Goal: Use online tool/utility: Utilize a website feature to perform a specific function

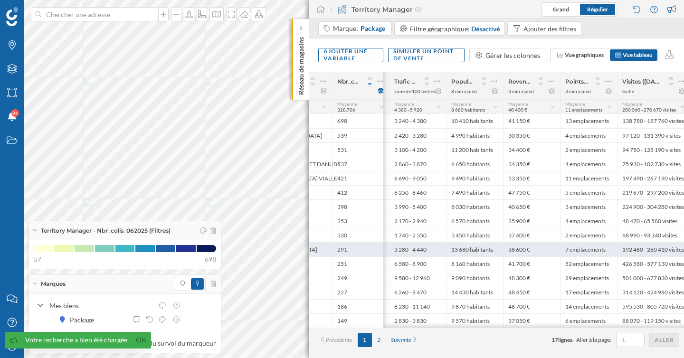
scroll to position [0, 404]
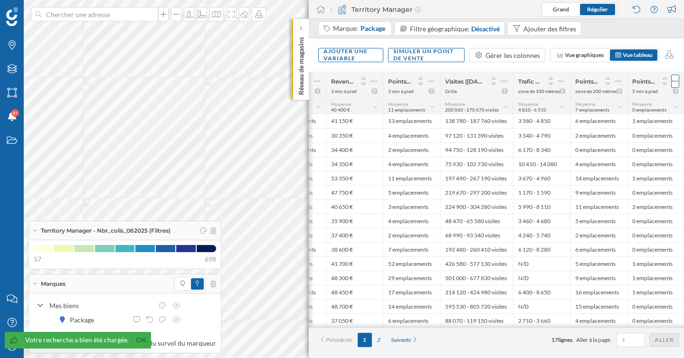
click at [677, 80] on icon at bounding box center [675, 81] width 6 height 10
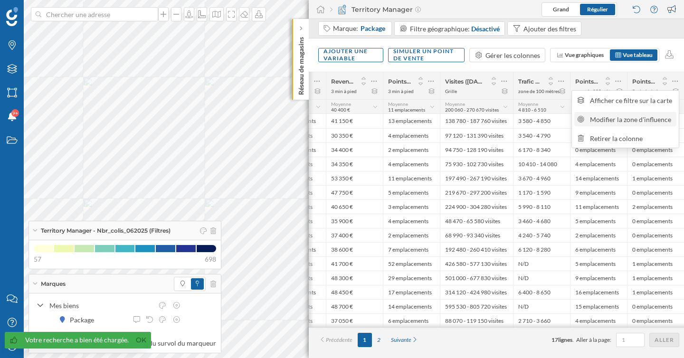
click at [622, 122] on div "Modifier la zone d'influence" at bounding box center [632, 120] width 84 height 10
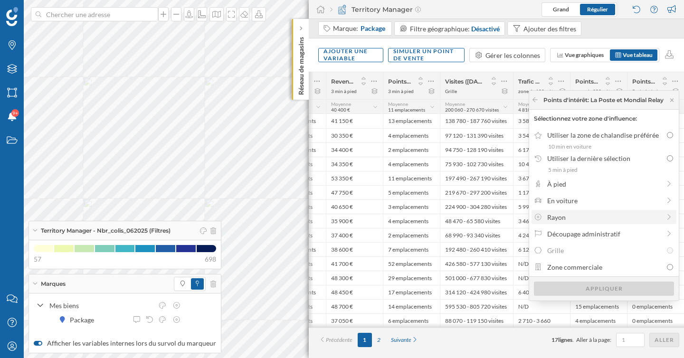
click at [573, 219] on div "Rayon" at bounding box center [603, 217] width 113 height 10
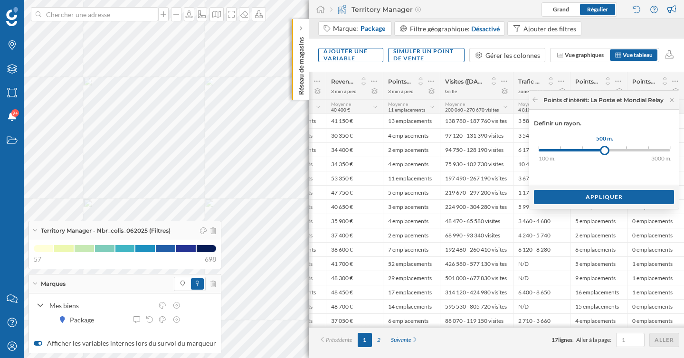
drag, startPoint x: 538, startPoint y: 149, endPoint x: 603, endPoint y: 150, distance: 64.6
click at [603, 150] on div at bounding box center [605, 151] width 10 height 10
click at [599, 199] on div "Appliquer" at bounding box center [604, 197] width 140 height 14
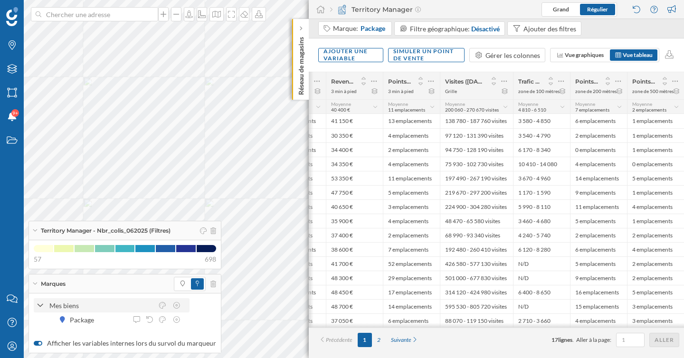
click at [39, 305] on icon at bounding box center [41, 305] width 6 height 3
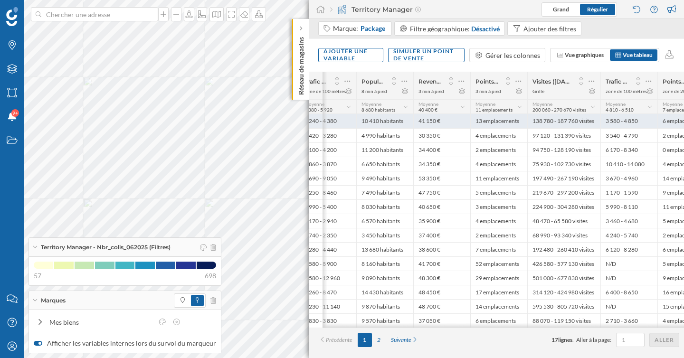
scroll to position [0, 331]
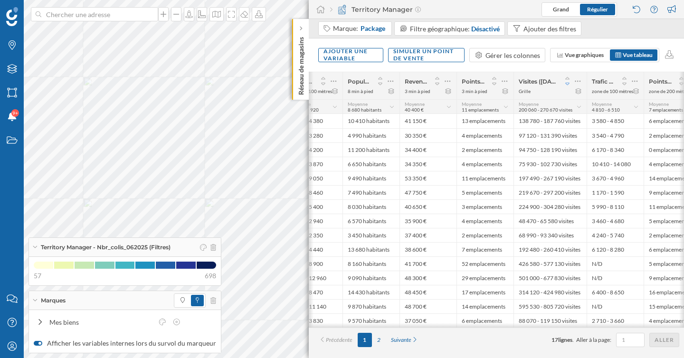
click at [567, 83] on icon at bounding box center [567, 84] width 9 height 7
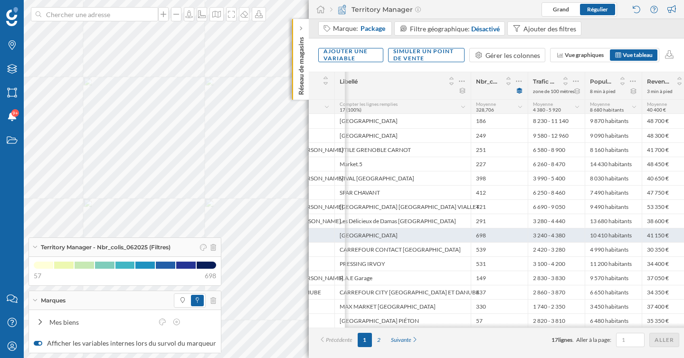
scroll to position [0, 10]
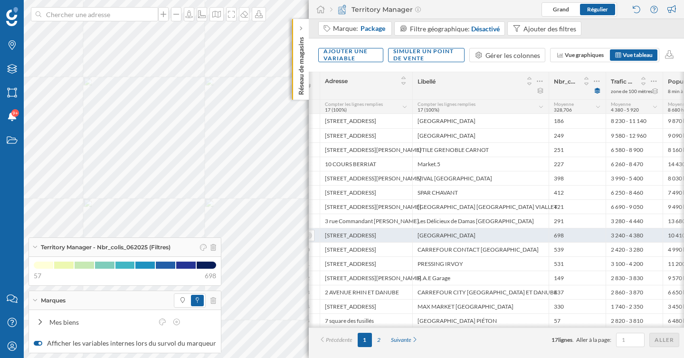
drag, startPoint x: 486, startPoint y: 235, endPoint x: 417, endPoint y: 237, distance: 68.9
click at [417, 237] on div "[GEOGRAPHIC_DATA]" at bounding box center [480, 235] width 136 height 14
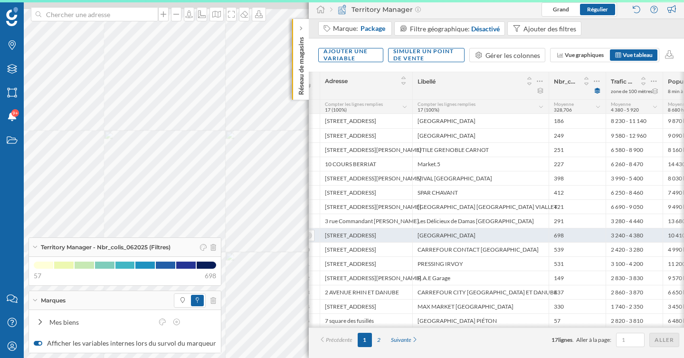
copy div "[GEOGRAPHIC_DATA]"
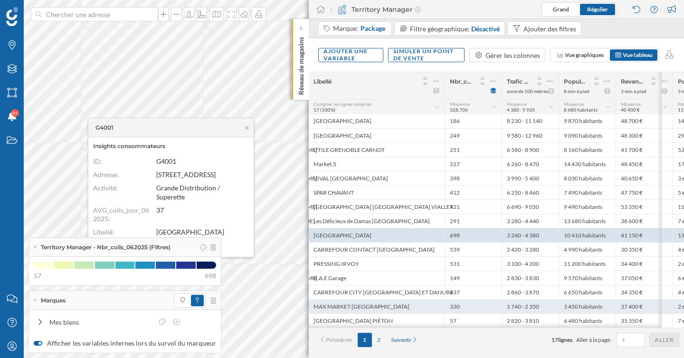
scroll to position [0, 147]
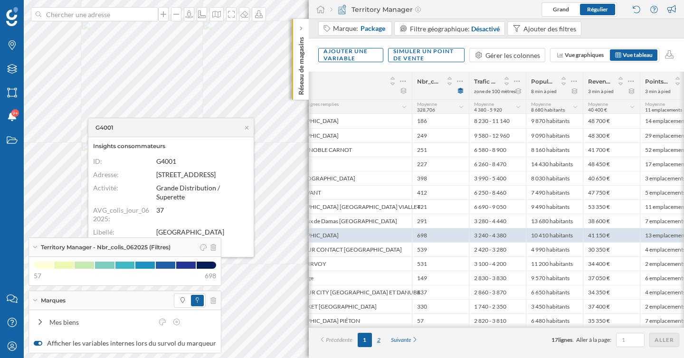
click at [380, 343] on div "2" at bounding box center [379, 340] width 14 height 14
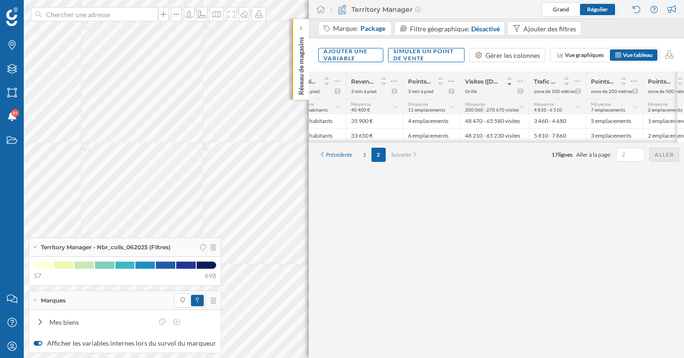
scroll to position [0, 326]
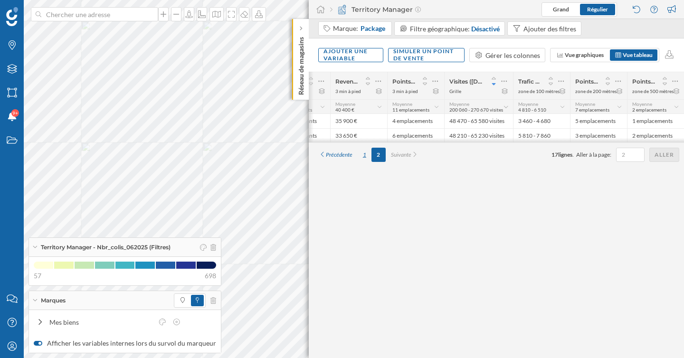
click at [365, 160] on div "1" at bounding box center [365, 155] width 14 height 14
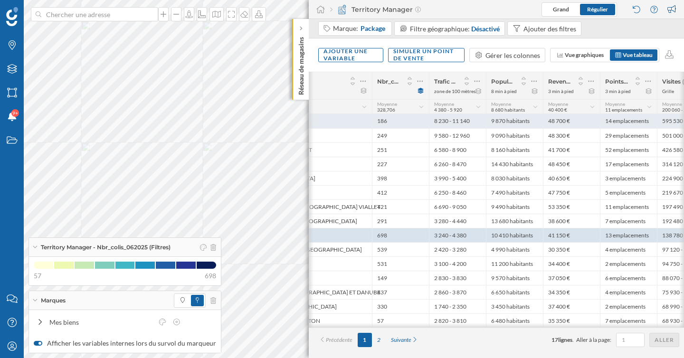
scroll to position [0, 180]
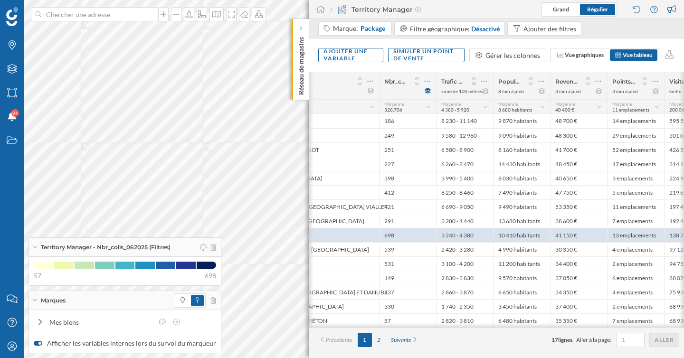
click at [475, 86] on icon at bounding box center [474, 84] width 9 height 7
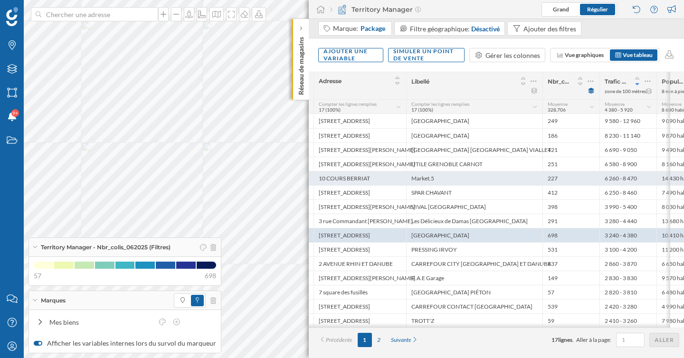
scroll to position [0, 0]
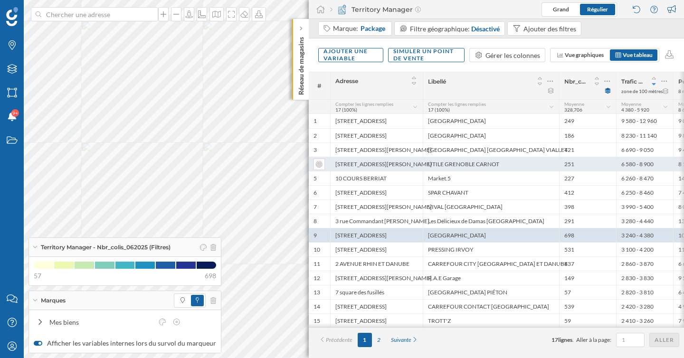
click at [475, 168] on div "UTILE GRENOBLE CARNOT" at bounding box center [491, 164] width 136 height 14
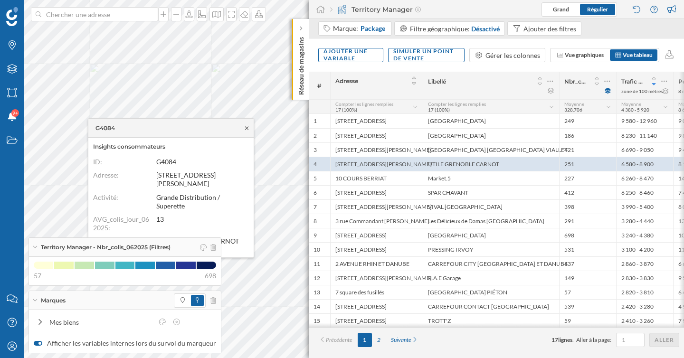
click at [248, 130] on icon at bounding box center [246, 128] width 7 height 6
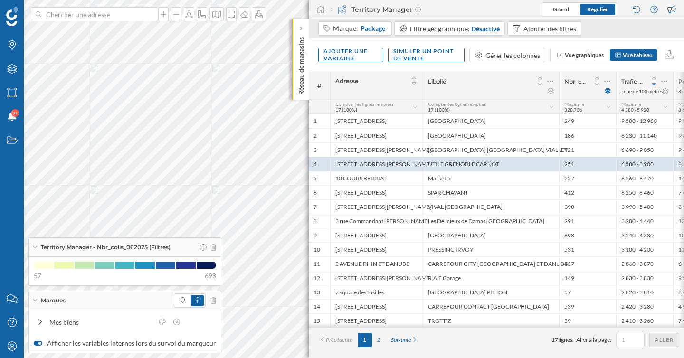
click at [34, 299] on icon at bounding box center [34, 300] width 5 height 2
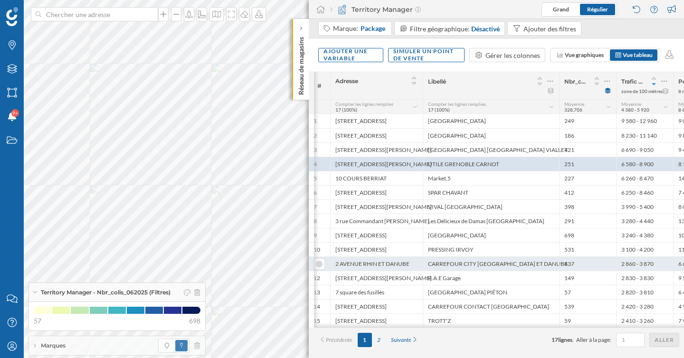
scroll to position [0, 10]
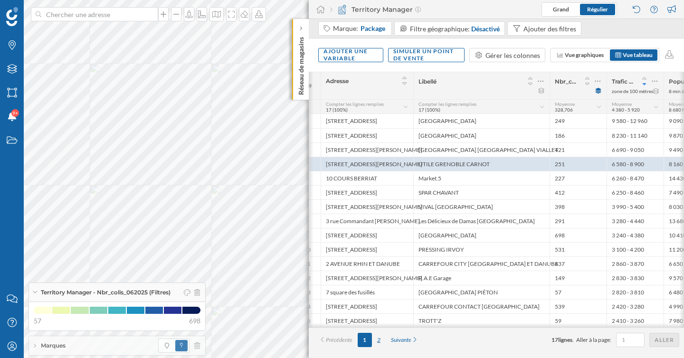
click at [378, 341] on div "2" at bounding box center [379, 340] width 14 height 14
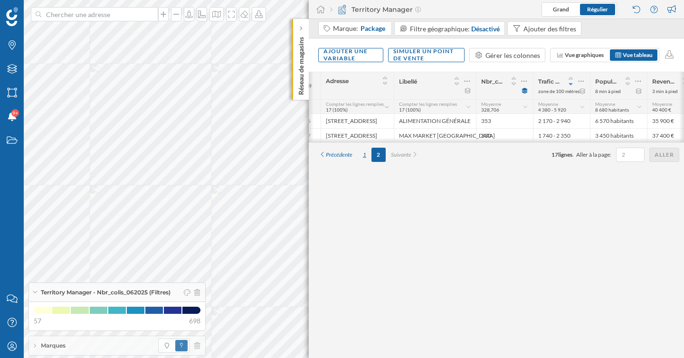
click at [366, 159] on div "1" at bounding box center [365, 155] width 14 height 14
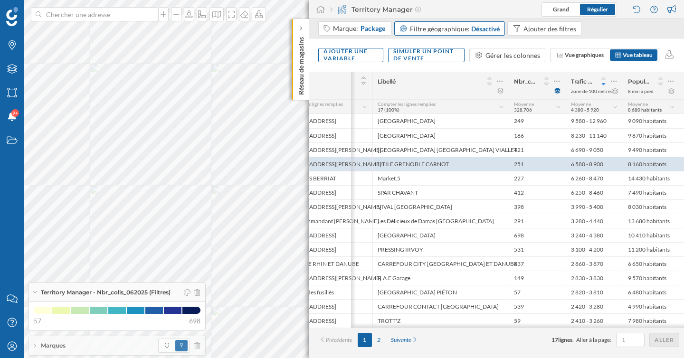
scroll to position [0, 29]
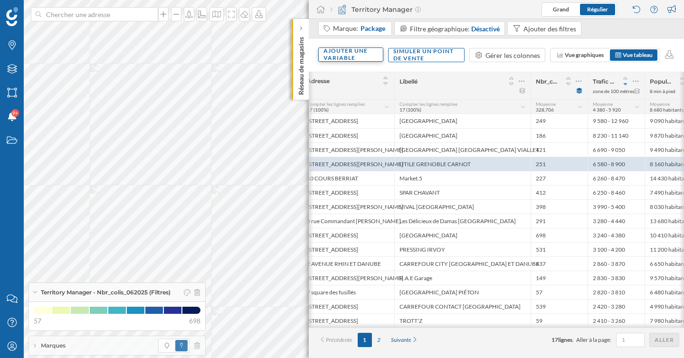
click at [366, 54] on div "Ajouter une variable" at bounding box center [350, 55] width 65 height 14
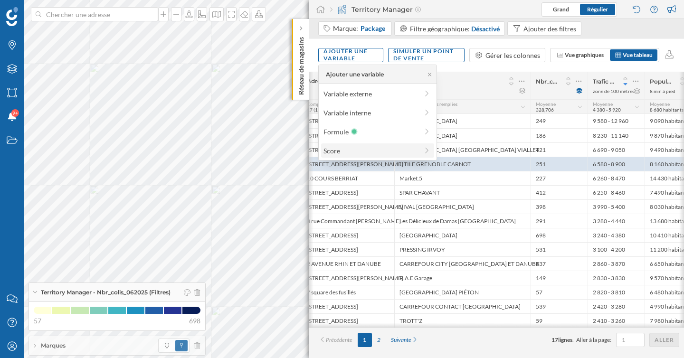
click at [357, 153] on div "Score" at bounding box center [371, 151] width 95 height 10
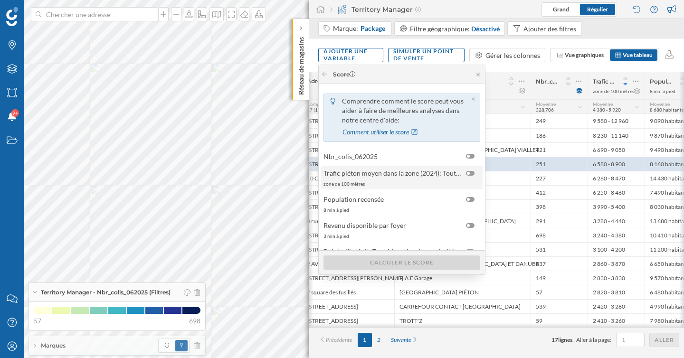
click at [472, 174] on div at bounding box center [470, 173] width 9 height 5
click at [0, 0] on input "checkbox" at bounding box center [0, 0] width 0 height 0
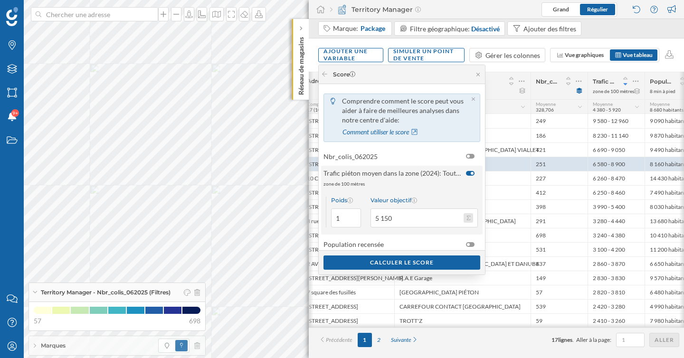
click at [471, 218] on button "Valeur objectif 5 150" at bounding box center [469, 218] width 10 height 10
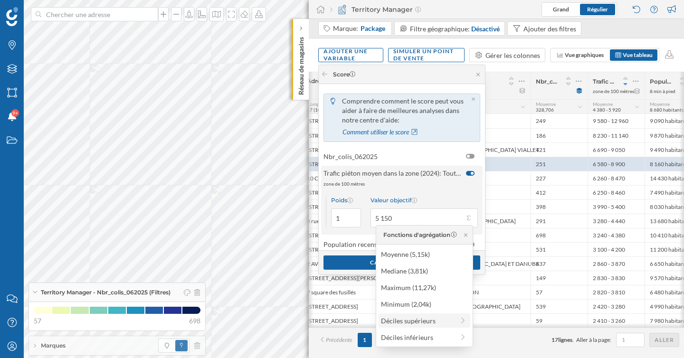
click at [415, 324] on div "Déciles supérieurs" at bounding box center [417, 321] width 73 height 10
click at [420, 274] on div "20% supérieur (7,74k)" at bounding box center [420, 271] width 93 height 10
type input "7 740"
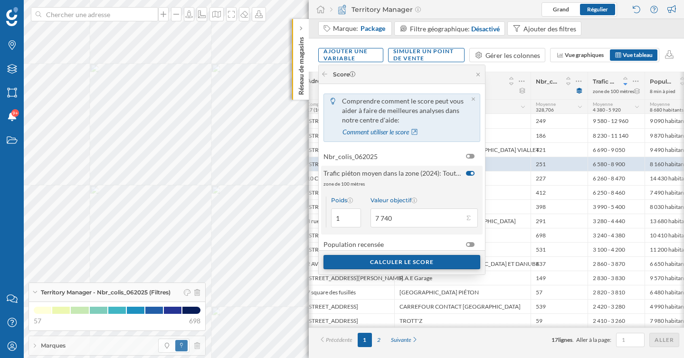
click at [412, 262] on div "Calculer le score" at bounding box center [402, 262] width 157 height 14
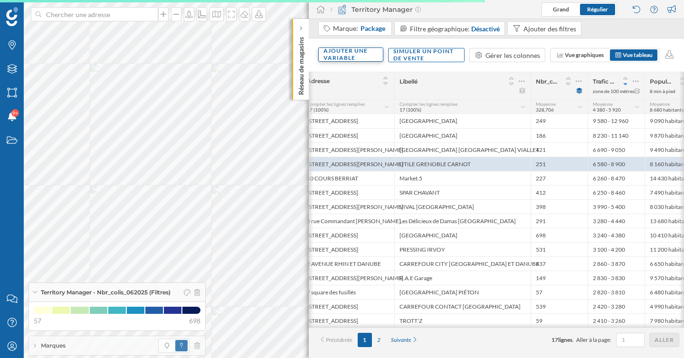
click at [363, 56] on div "Ajouter une variable" at bounding box center [350, 55] width 65 height 14
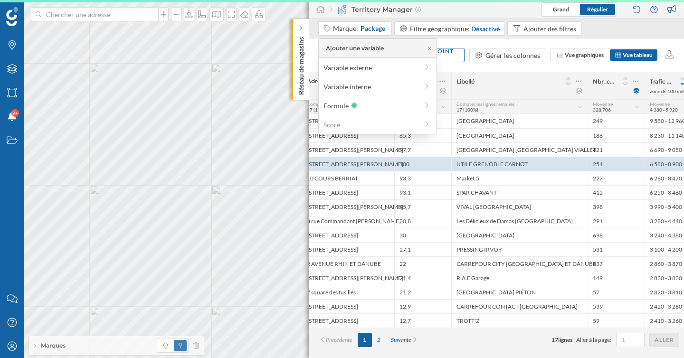
scroll to position [0, 0]
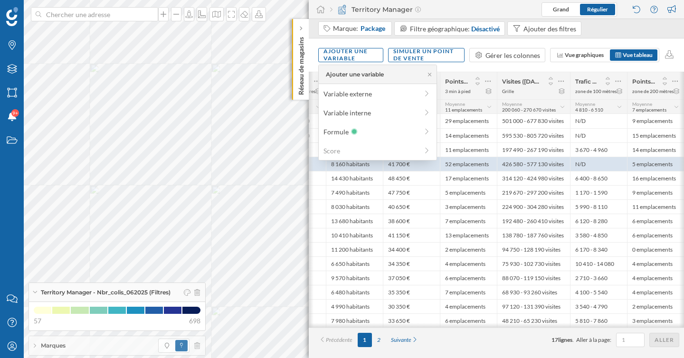
click at [523, 67] on div "Ajouter une variable Simuler un point de vente Gérer les colonnes Vue graphique…" at bounding box center [496, 54] width 375 height 33
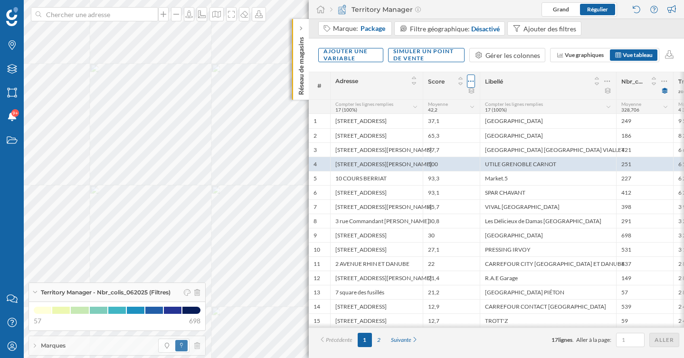
click at [472, 80] on icon at bounding box center [471, 81] width 6 height 10
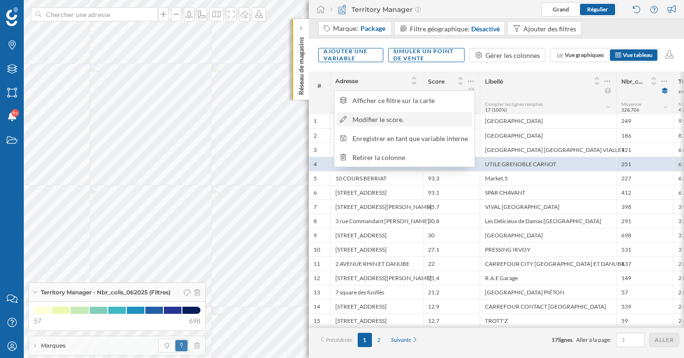
click at [418, 121] on div "Modifier le score." at bounding box center [411, 120] width 116 height 10
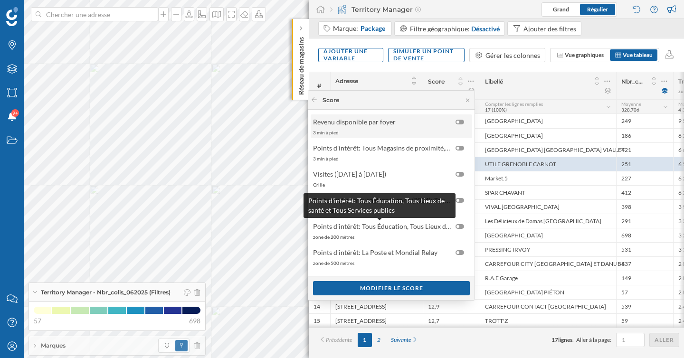
scroll to position [114, 0]
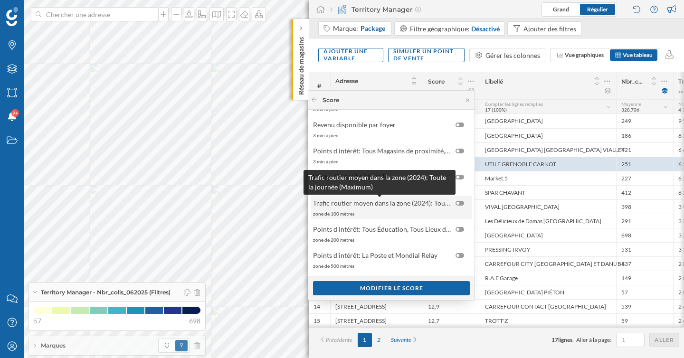
click at [433, 206] on span "Trafic routier moyen dans la zone (2024): Toute la journée (Maximum)" at bounding box center [382, 203] width 138 height 10
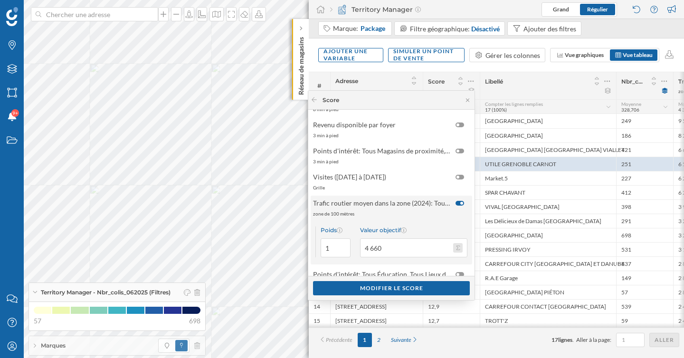
click at [454, 248] on button "Valeur objectif 4 660" at bounding box center [458, 248] width 10 height 10
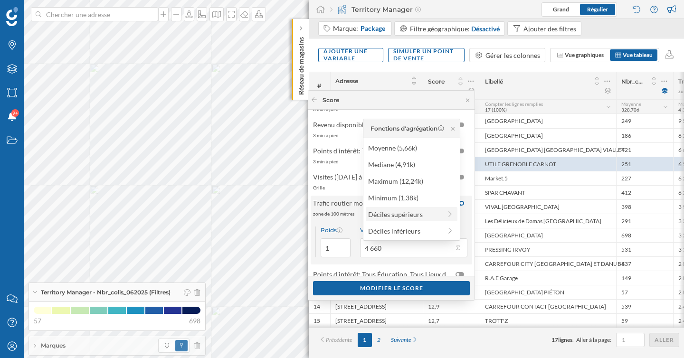
click at [405, 216] on div "Déciles supérieurs" at bounding box center [404, 215] width 73 height 10
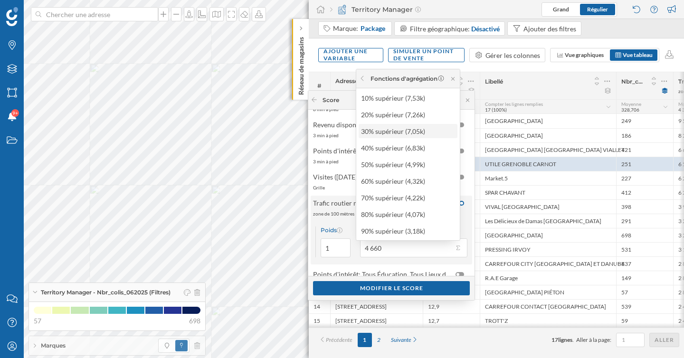
click at [398, 132] on div "30% supérieur (7,05k)" at bounding box center [407, 131] width 93 height 10
type input "7 050"
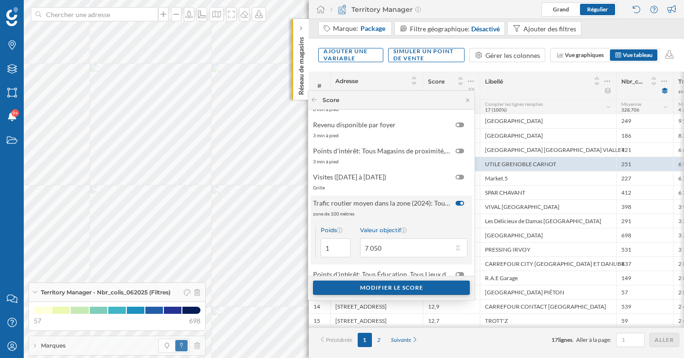
click at [382, 287] on div "Modifier le score" at bounding box center [391, 288] width 157 height 14
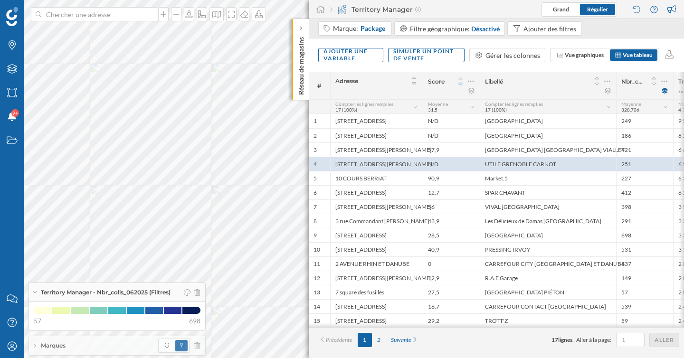
click at [461, 84] on icon at bounding box center [460, 84] width 4 height 2
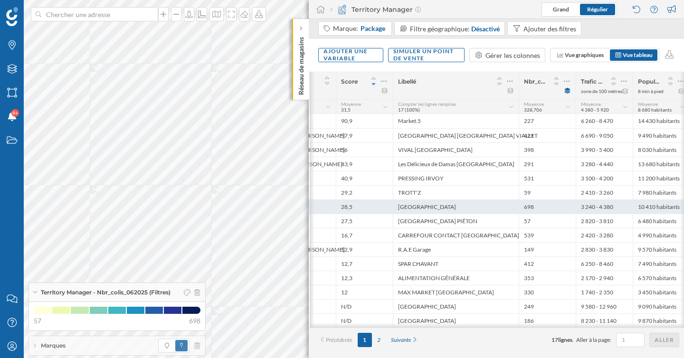
scroll to position [0, 88]
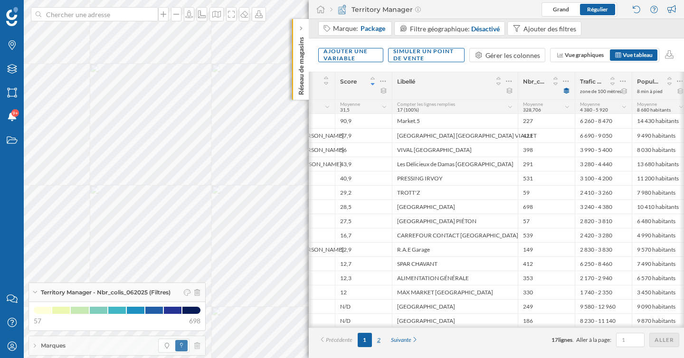
click at [381, 341] on div "2" at bounding box center [379, 340] width 14 height 14
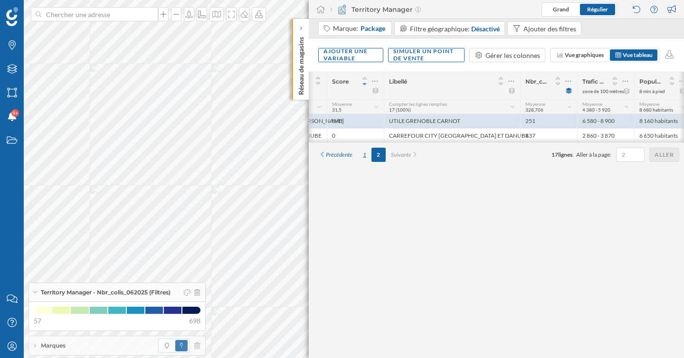
click at [365, 157] on div "1" at bounding box center [365, 155] width 14 height 14
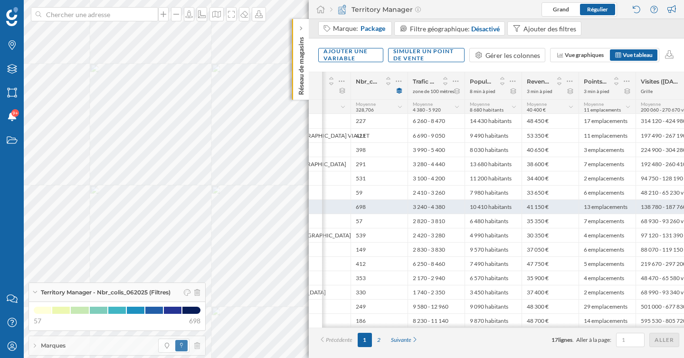
scroll to position [0, 279]
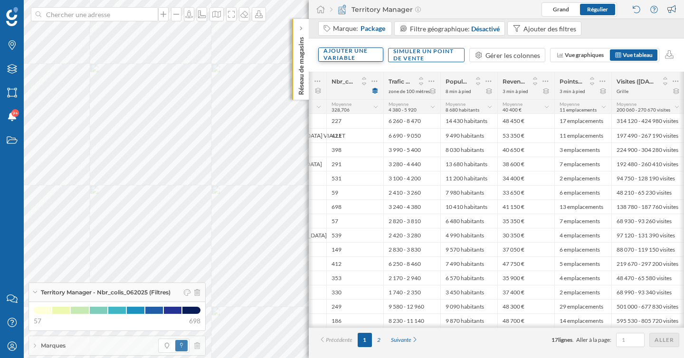
click at [371, 58] on div "Ajouter une variable" at bounding box center [350, 55] width 65 height 14
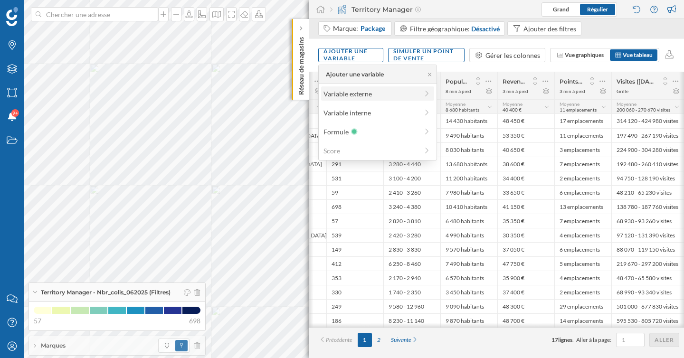
click at [366, 94] on div "Variable externe" at bounding box center [371, 94] width 95 height 10
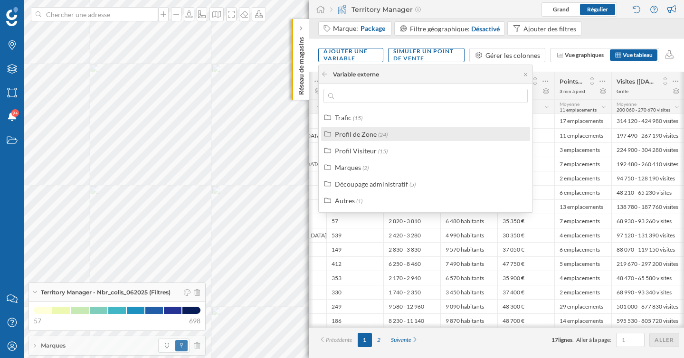
click at [365, 136] on div "Profil de Zone" at bounding box center [356, 134] width 42 height 8
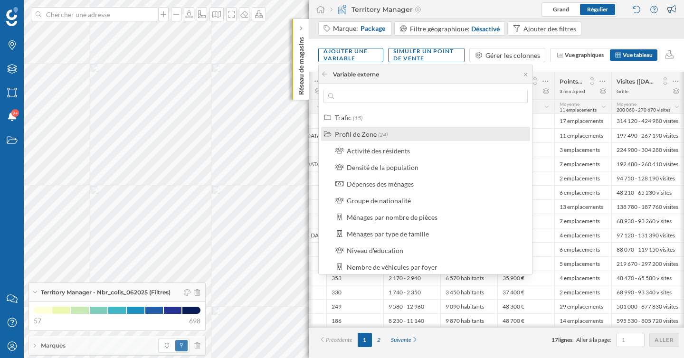
click at [365, 136] on div "Profil de Zone" at bounding box center [356, 134] width 42 height 8
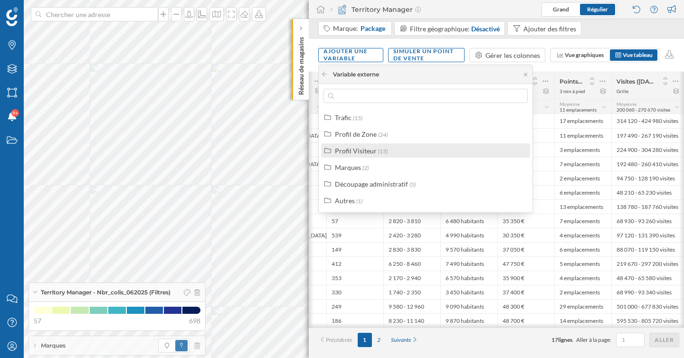
click at [365, 151] on div "Profil Visiteur" at bounding box center [356, 151] width 42 height 8
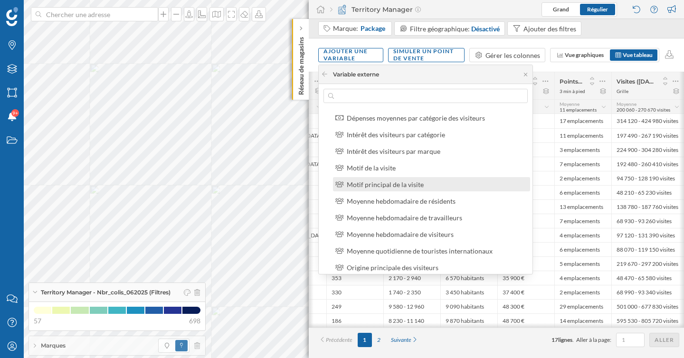
scroll to position [47, 0]
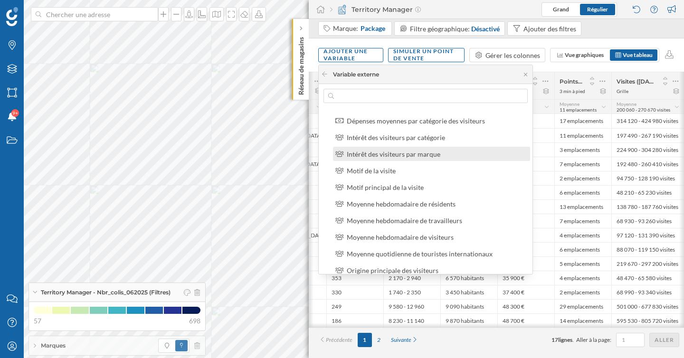
click at [386, 150] on div "Intérêt des visiteurs par marque" at bounding box center [394, 154] width 94 height 8
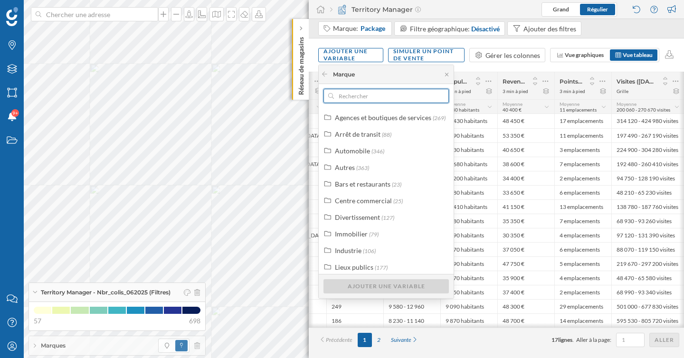
click at [366, 95] on input "text" at bounding box center [386, 96] width 105 height 14
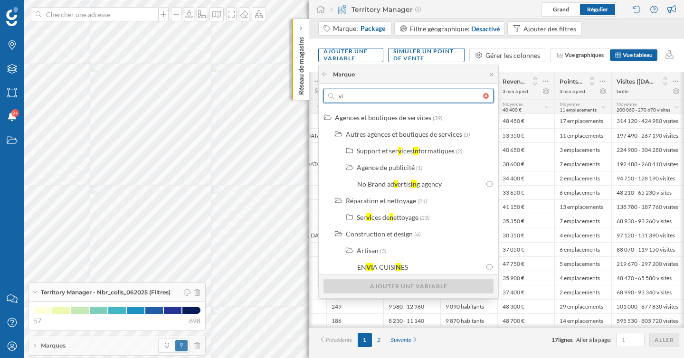
type input "v"
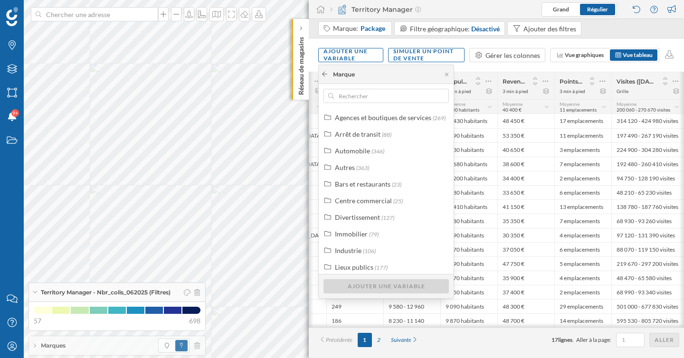
click at [327, 76] on icon at bounding box center [324, 74] width 7 height 6
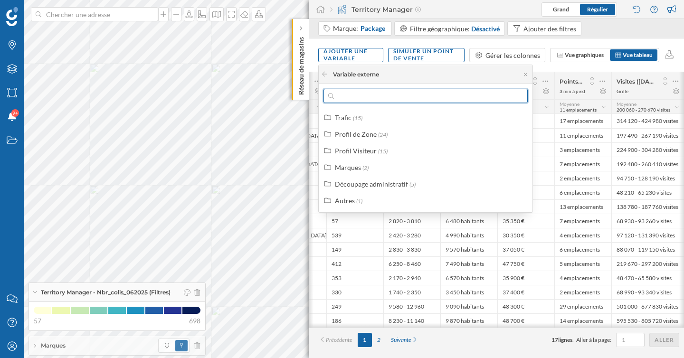
click at [345, 95] on input "text" at bounding box center [425, 96] width 183 height 14
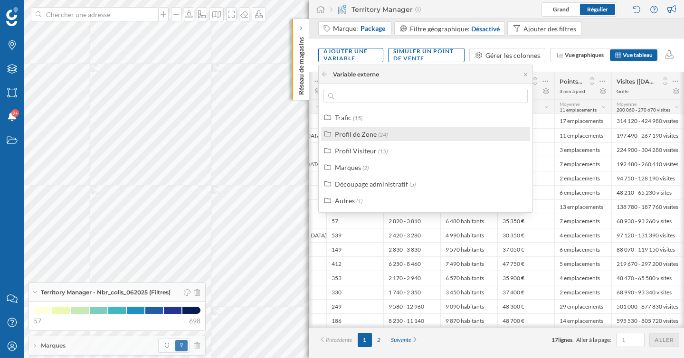
click at [358, 138] on label "Profil de Zone (24)" at bounding box center [361, 134] width 53 height 10
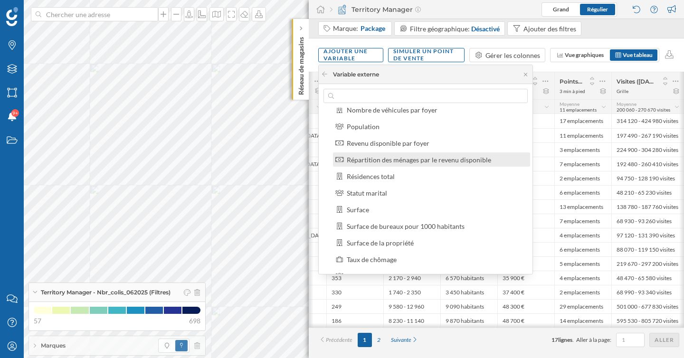
scroll to position [154, 0]
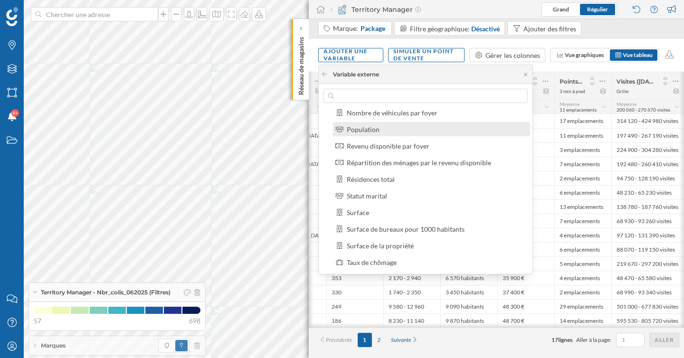
click at [377, 128] on div "Population" at bounding box center [363, 129] width 33 height 8
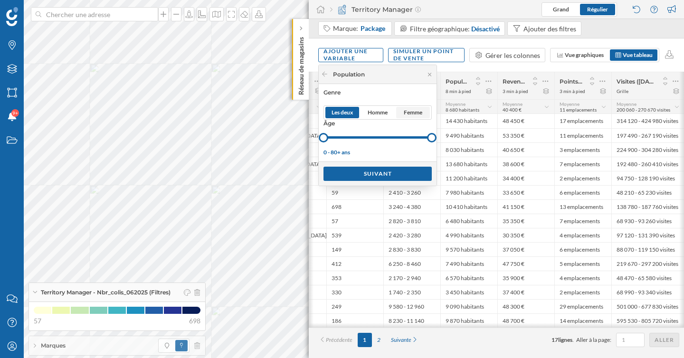
click at [412, 110] on span "Femme" at bounding box center [413, 112] width 19 height 9
drag, startPoint x: 327, startPoint y: 140, endPoint x: 362, endPoint y: 143, distance: 35.2
click at [362, 143] on div at bounding box center [378, 138] width 108 height 12
drag, startPoint x: 431, startPoint y: 138, endPoint x: 394, endPoint y: 138, distance: 37.1
click at [394, 138] on div at bounding box center [395, 138] width 10 height 10
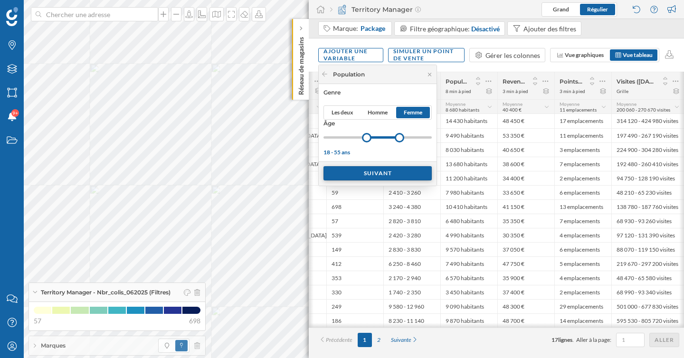
click at [398, 175] on div "Suivant" at bounding box center [378, 173] width 108 height 14
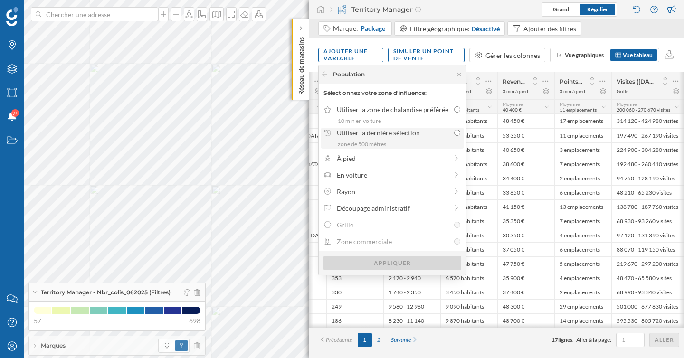
click at [427, 139] on label "Utiliser la dernière sélection zone de 500 mètres" at bounding box center [392, 138] width 143 height 21
click at [454, 136] on input "Utiliser la dernière sélection zone de 500 mètres" at bounding box center [457, 133] width 6 height 6
radio input "true"
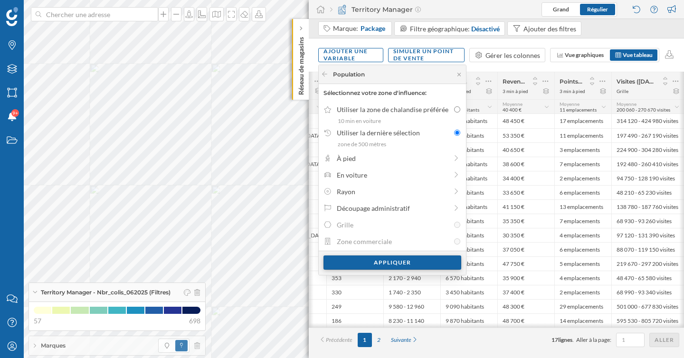
click at [406, 262] on div "Appliquer" at bounding box center [393, 263] width 138 height 14
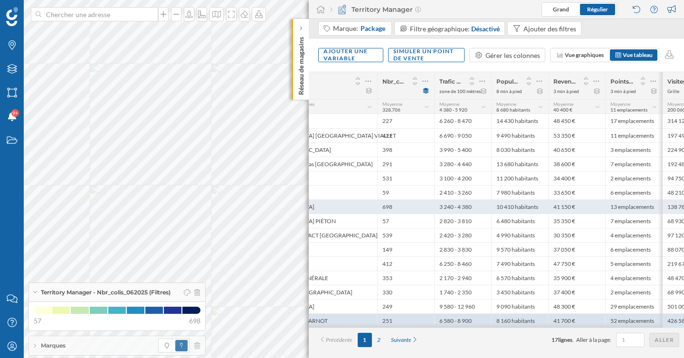
scroll to position [0, 196]
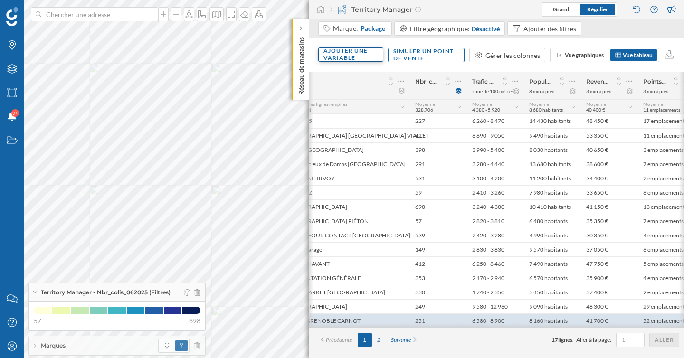
click at [363, 53] on div "Ajouter une variable" at bounding box center [350, 55] width 65 height 14
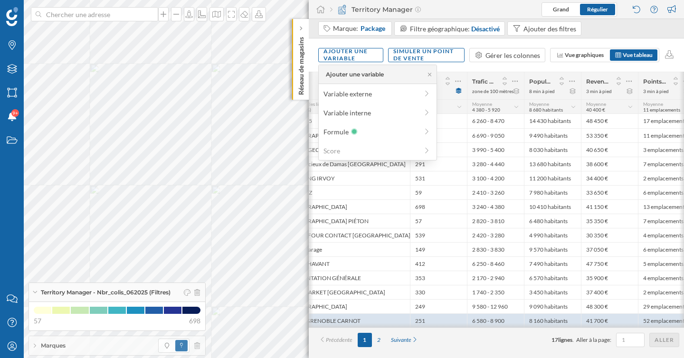
click at [463, 67] on div "Ajouter une variable Simuler un point de vente Gérer les colonnes Vue graphique…" at bounding box center [496, 54] width 375 height 33
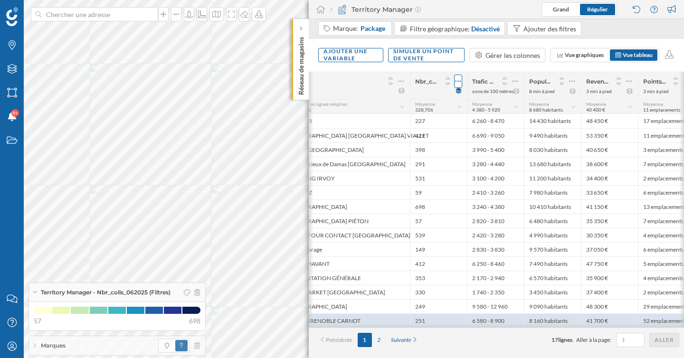
click at [457, 84] on icon at bounding box center [458, 81] width 6 height 10
click at [407, 78] on div "Libellé" at bounding box center [347, 85] width 126 height 27
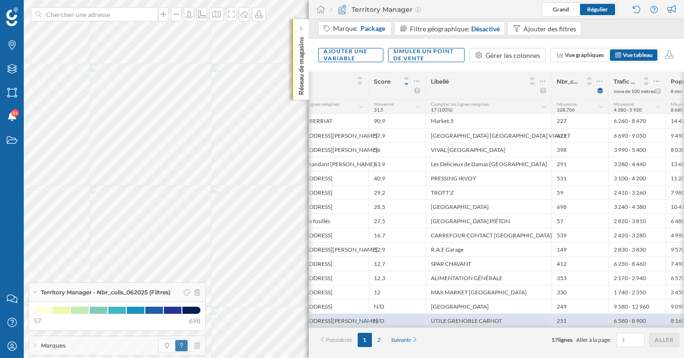
scroll to position [0, 0]
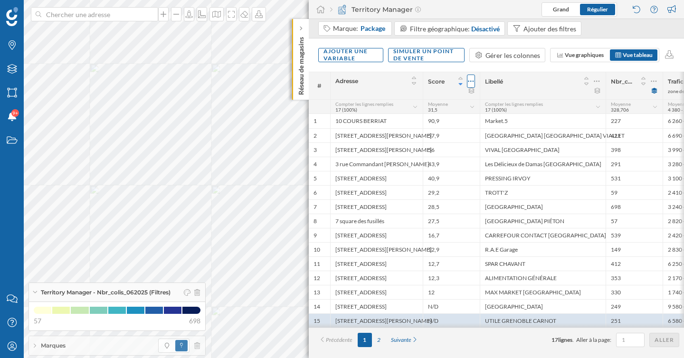
click at [471, 80] on icon at bounding box center [471, 81] width 6 height 10
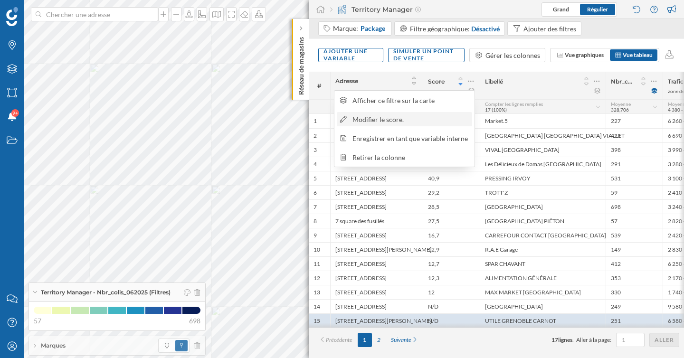
click at [407, 118] on div "Modifier le score." at bounding box center [411, 120] width 116 height 10
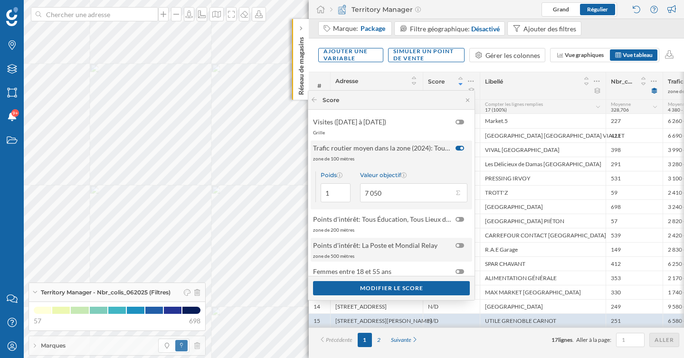
scroll to position [188, 0]
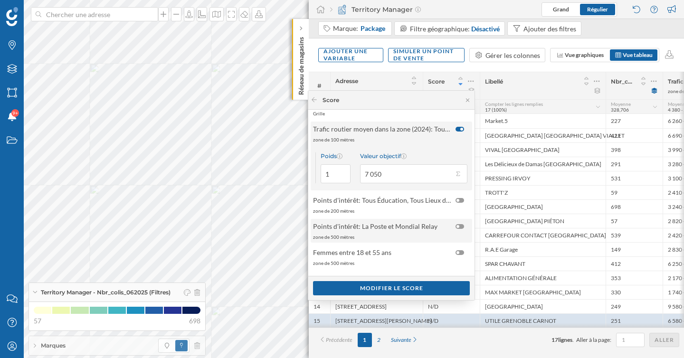
click at [452, 230] on div "Points d'intérêt: La Poste et Mondial Relay" at bounding box center [391, 226] width 156 height 10
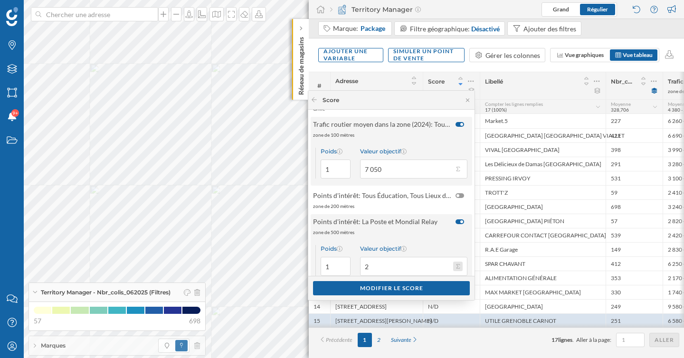
click at [457, 270] on button "Valeur objectif 2" at bounding box center [458, 267] width 10 height 10
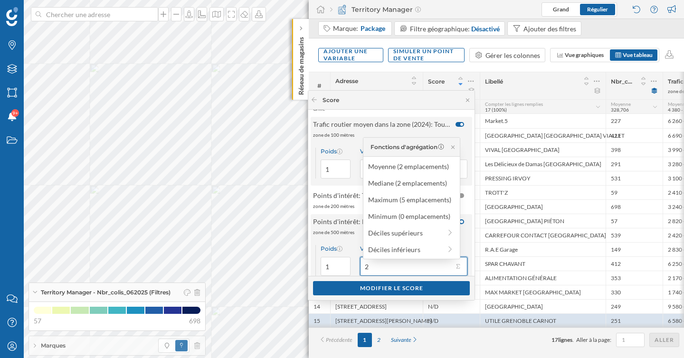
click at [437, 271] on input "2" at bounding box center [406, 266] width 93 height 19
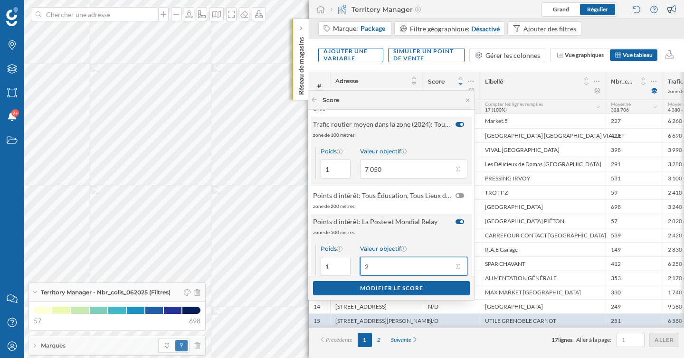
drag, startPoint x: 419, startPoint y: 270, endPoint x: 351, endPoint y: 270, distance: 68.4
click at [351, 270] on div "Poids 1 Valeur objectif 2" at bounding box center [392, 260] width 162 height 45
type input "0"
click at [366, 288] on div "Modifier le score" at bounding box center [391, 288] width 157 height 14
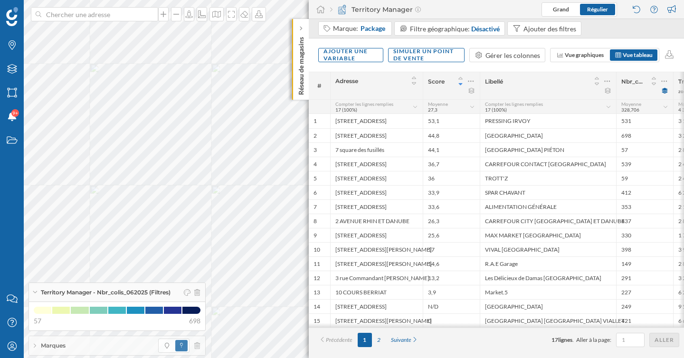
click at [461, 84] on icon at bounding box center [460, 84] width 4 height 2
click at [462, 76] on icon at bounding box center [461, 78] width 9 height 7
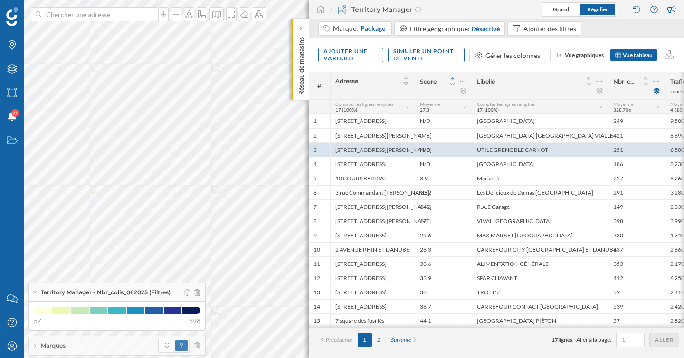
click at [453, 86] on icon at bounding box center [453, 84] width 9 height 7
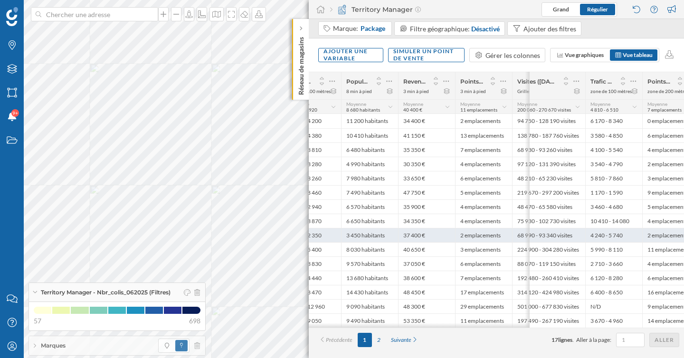
scroll to position [0, 518]
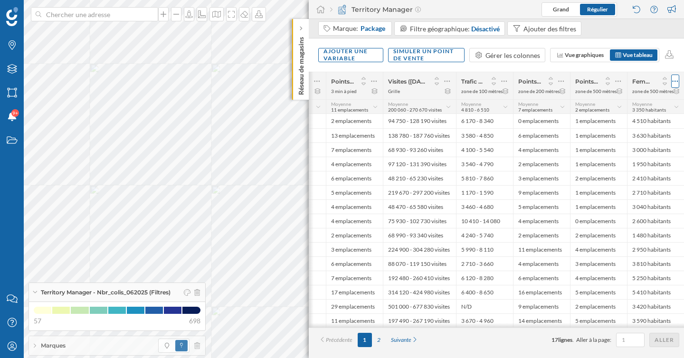
click at [674, 80] on icon at bounding box center [675, 81] width 6 height 10
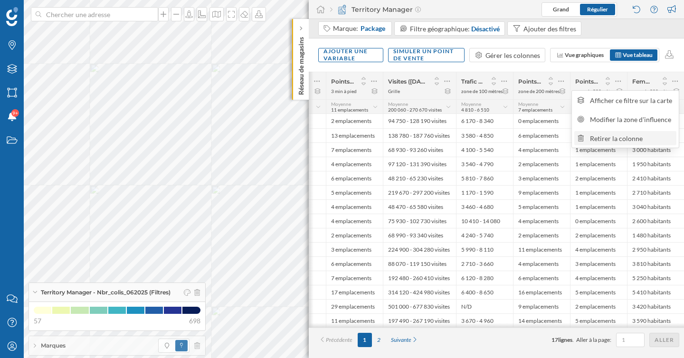
click at [621, 138] on div "Retirer la colonne" at bounding box center [632, 139] width 84 height 10
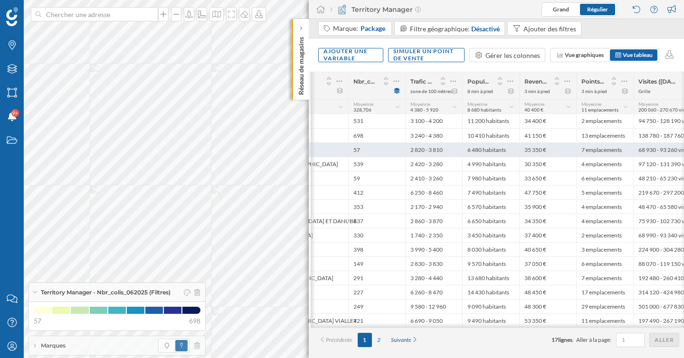
scroll to position [0, 274]
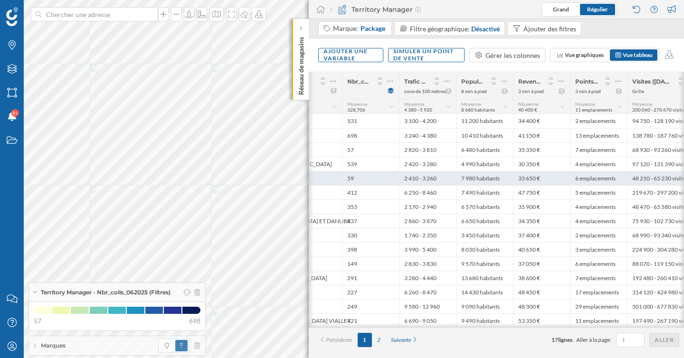
click at [515, 182] on div "33 650 €" at bounding box center [541, 178] width 57 height 14
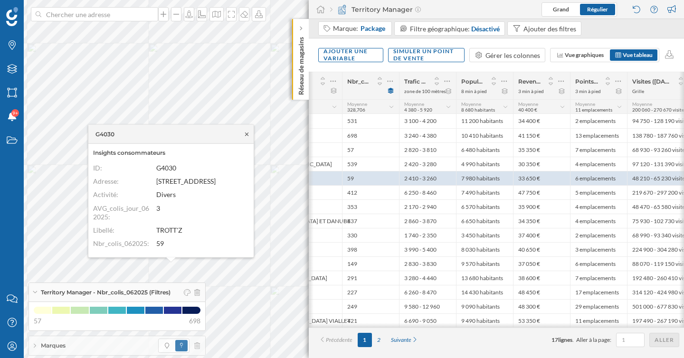
click at [248, 136] on icon at bounding box center [246, 134] width 7 height 6
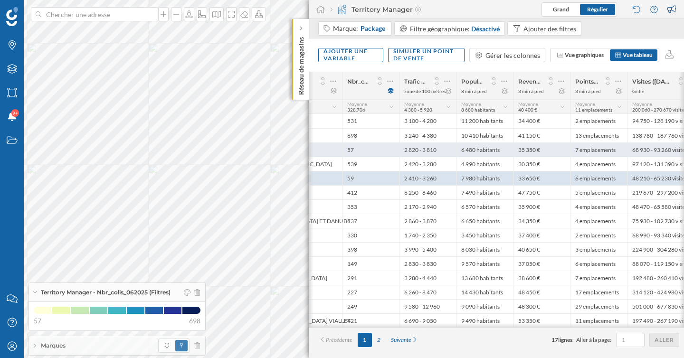
click at [439, 148] on div "2 820 - 3 810" at bounding box center [427, 150] width 57 height 14
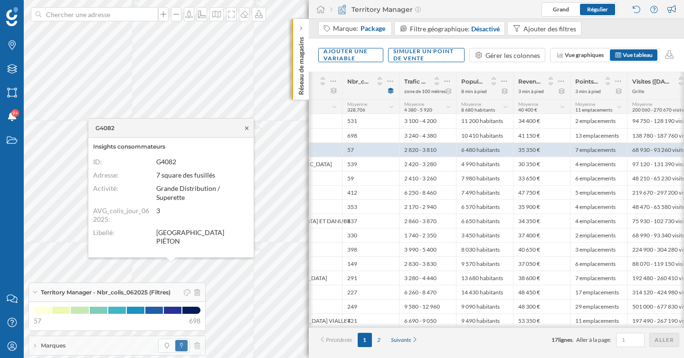
click at [246, 127] on icon at bounding box center [246, 127] width 3 height 3
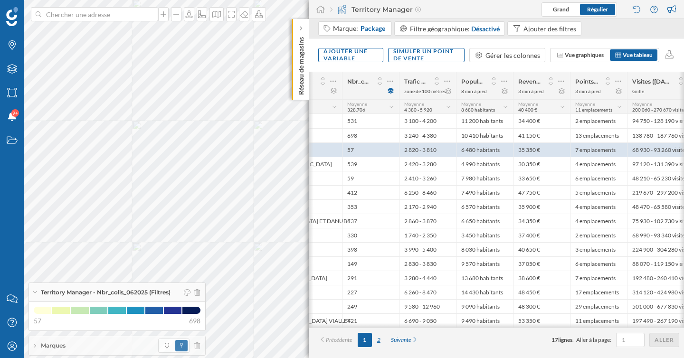
click at [378, 343] on div "2" at bounding box center [379, 340] width 14 height 14
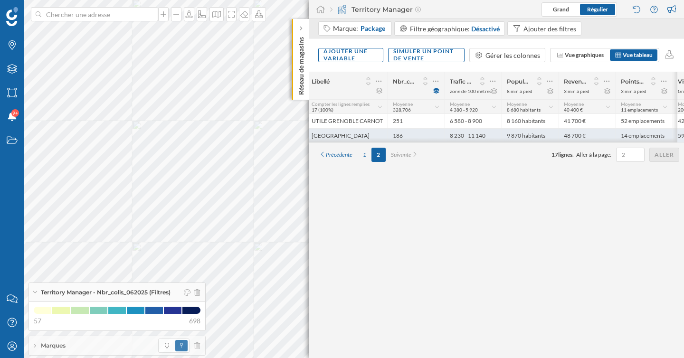
scroll to position [0, 147]
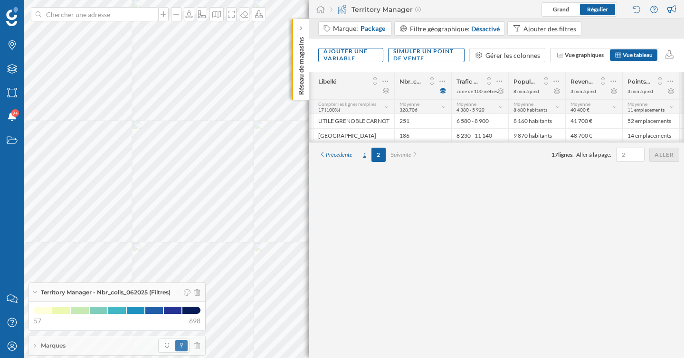
click at [367, 156] on div "1" at bounding box center [365, 155] width 14 height 14
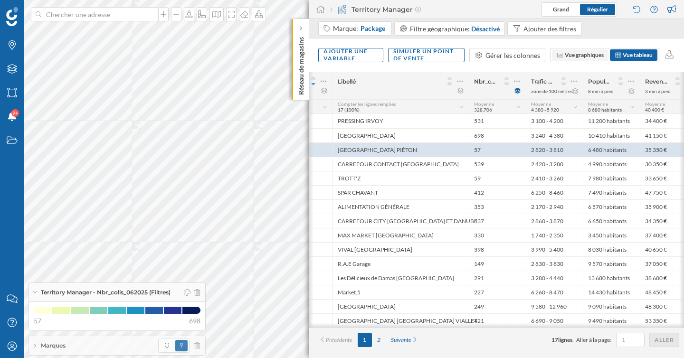
click at [590, 58] on span "Vue graphiques" at bounding box center [584, 54] width 39 height 7
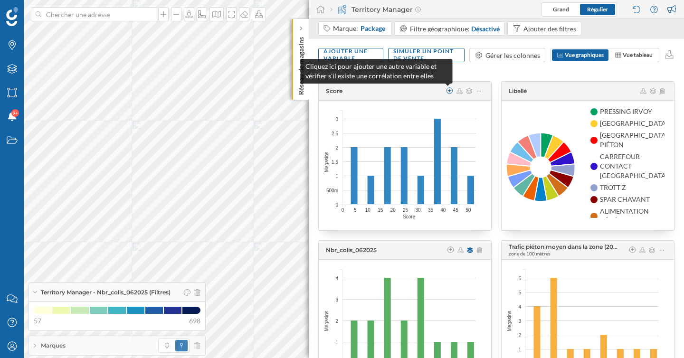
click at [449, 91] on icon at bounding box center [450, 90] width 7 height 7
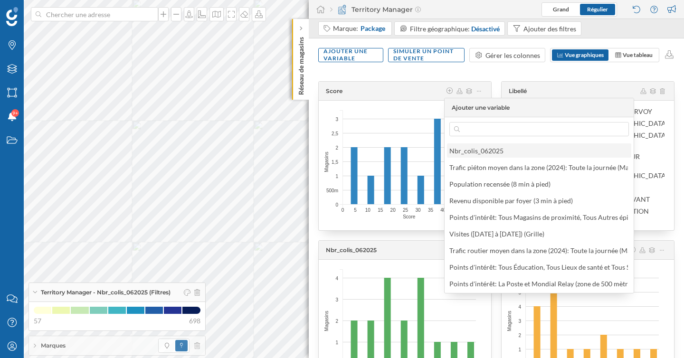
click at [479, 148] on div "Nbr_colis_062025" at bounding box center [476, 151] width 54 height 8
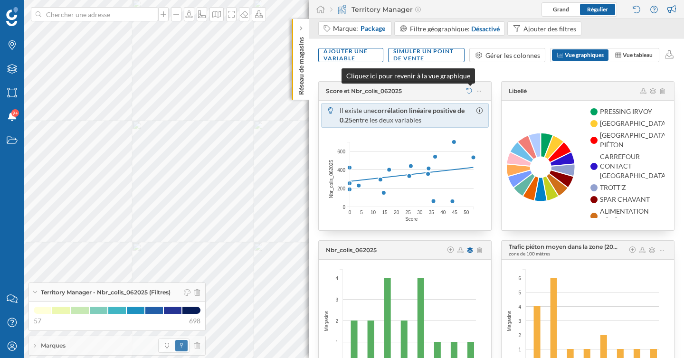
click at [467, 90] on icon at bounding box center [469, 91] width 7 height 6
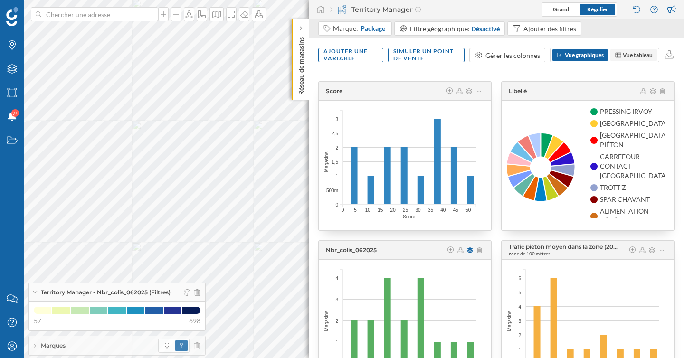
click at [639, 56] on span "Vue tableau" at bounding box center [638, 54] width 30 height 7
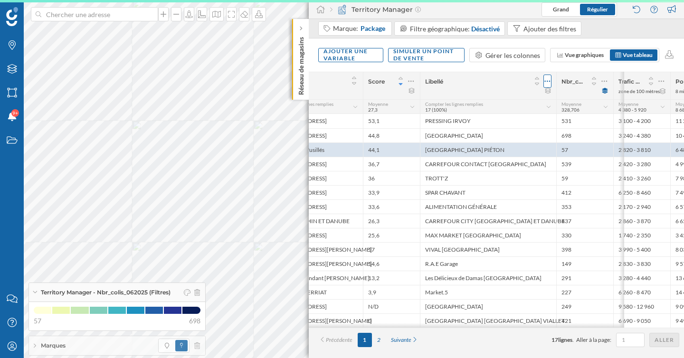
scroll to position [0, 0]
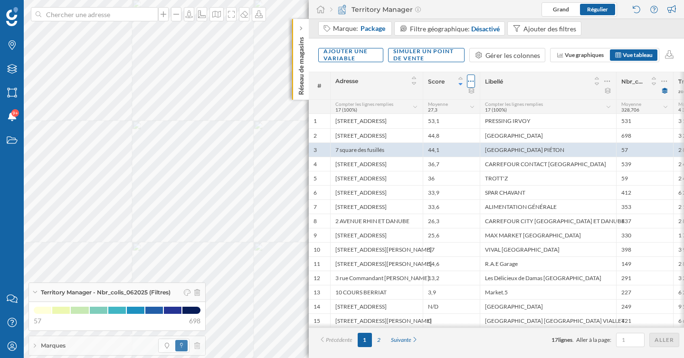
click at [472, 81] on icon at bounding box center [471, 81] width 6 height 10
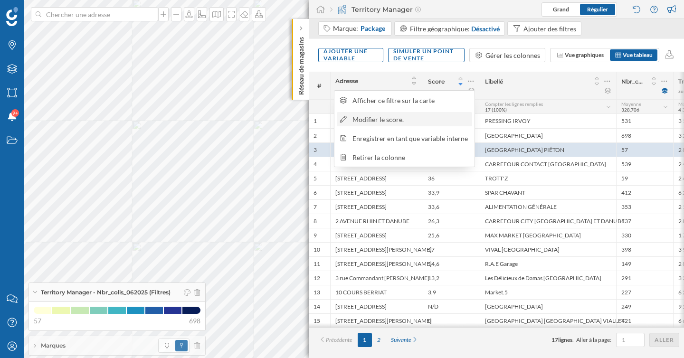
click at [438, 121] on div "Modifier le score." at bounding box center [411, 120] width 116 height 10
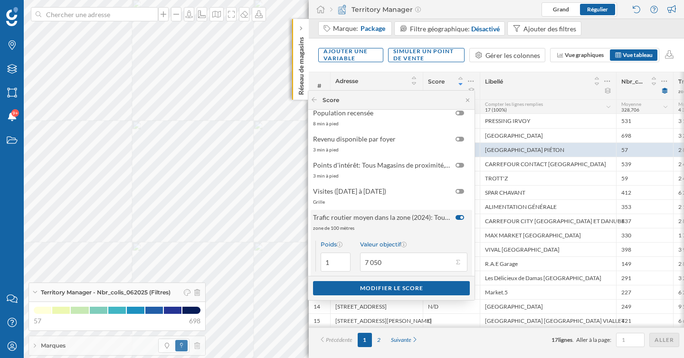
scroll to position [99, 0]
click at [457, 166] on div at bounding box center [458, 165] width 3 height 3
click at [0, 0] on input "checkbox" at bounding box center [0, 0] width 0 height 0
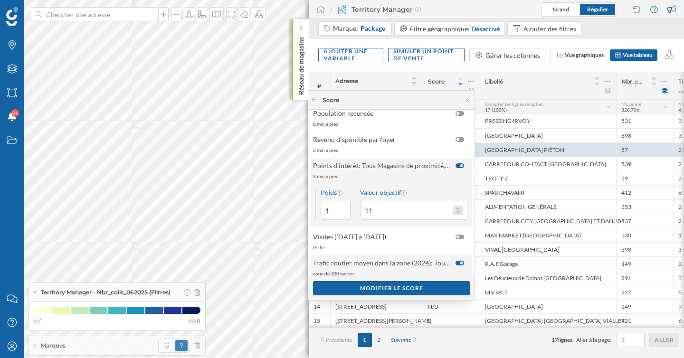
click at [455, 209] on button "Valeur objectif 11" at bounding box center [458, 211] width 10 height 10
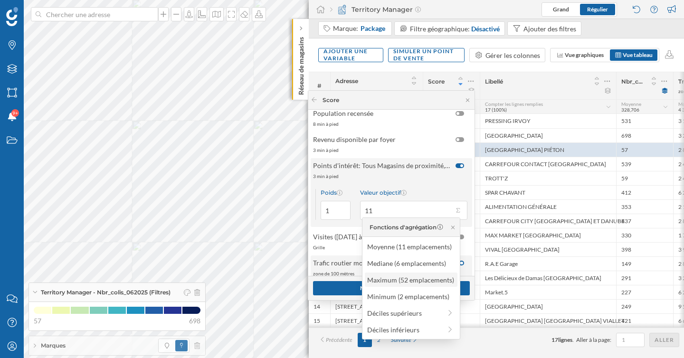
click at [409, 282] on div "Maximum (52 emplacements)" at bounding box center [410, 280] width 87 height 10
type input "52"
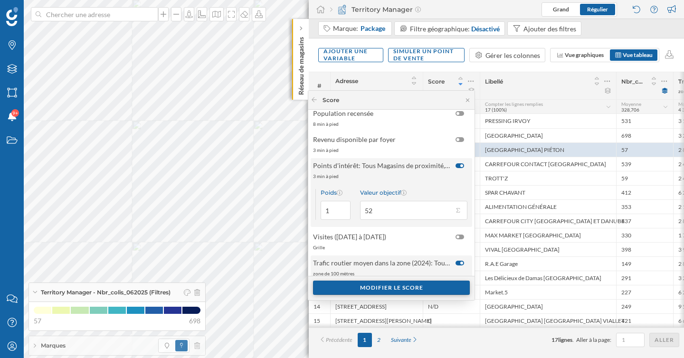
click at [390, 287] on div "Modifier le score" at bounding box center [391, 288] width 157 height 14
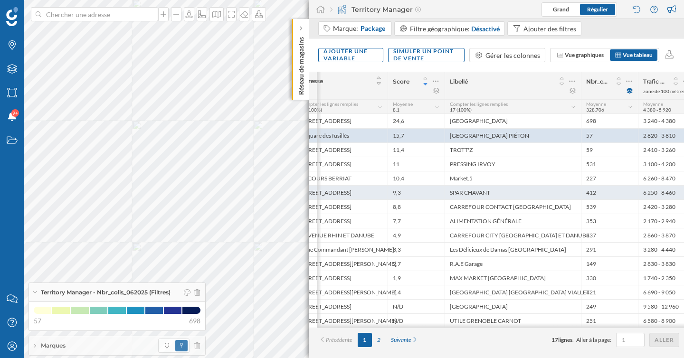
scroll to position [0, 43]
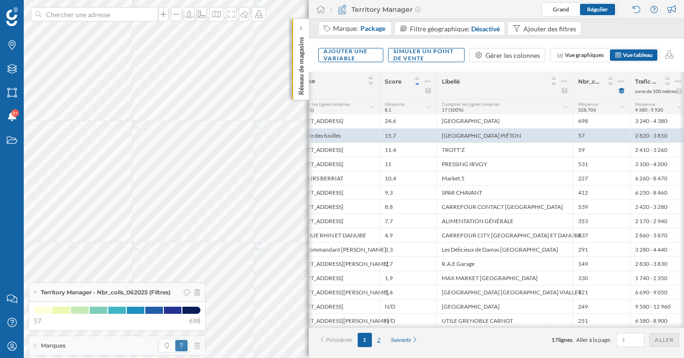
click at [379, 343] on div "2" at bounding box center [379, 340] width 14 height 14
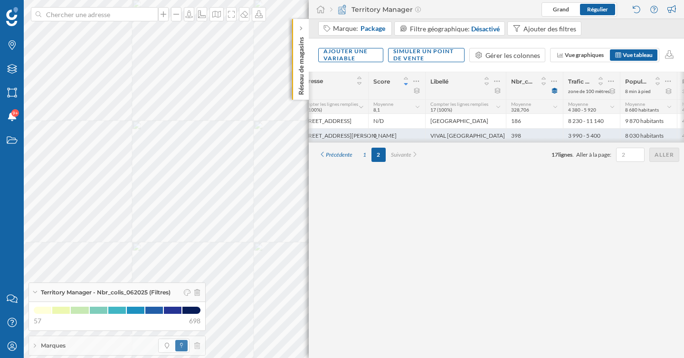
scroll to position [0, 0]
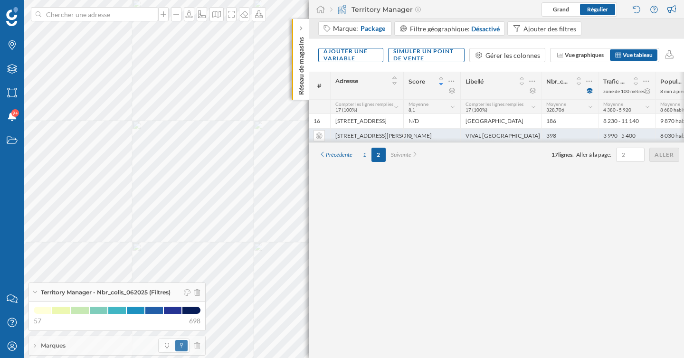
click at [489, 135] on div "VIVAL [GEOGRAPHIC_DATA]" at bounding box center [500, 135] width 81 height 14
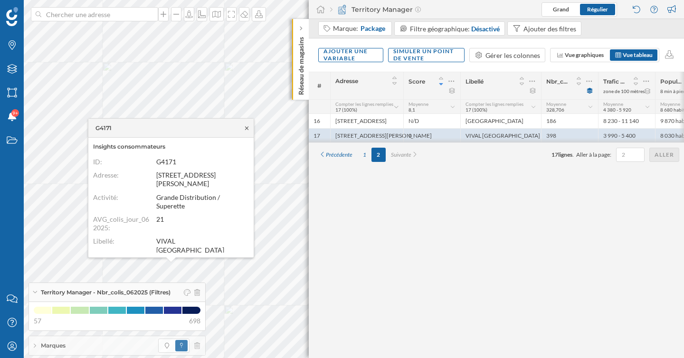
click at [248, 129] on icon at bounding box center [246, 128] width 7 height 6
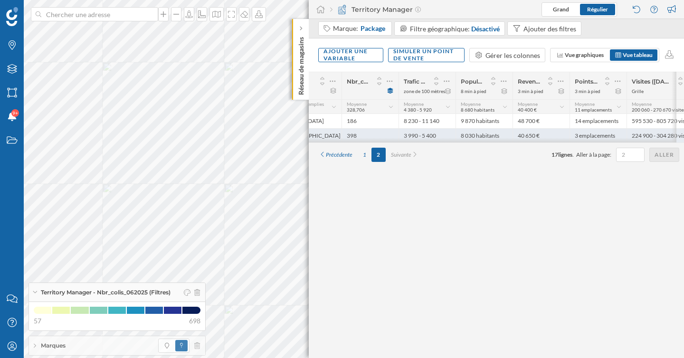
scroll to position [0, 143]
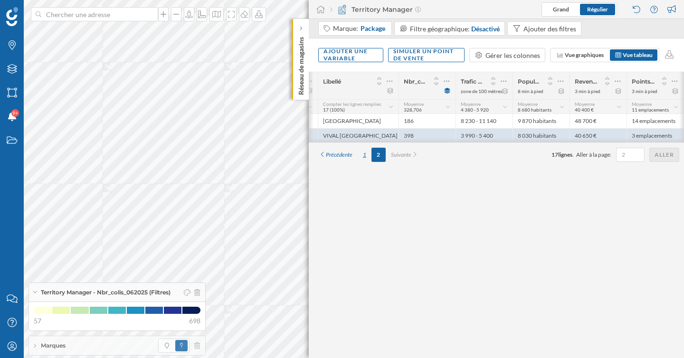
click at [366, 158] on div "1" at bounding box center [365, 155] width 14 height 14
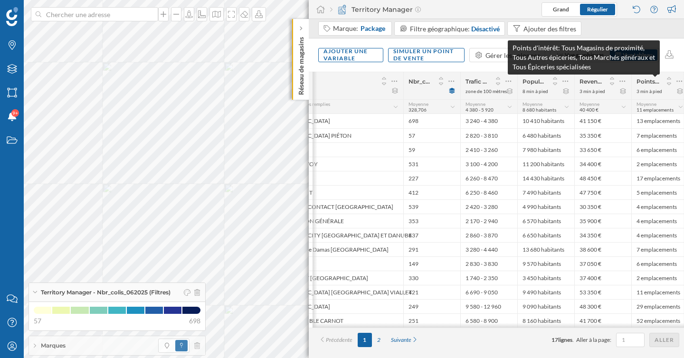
scroll to position [0, 217]
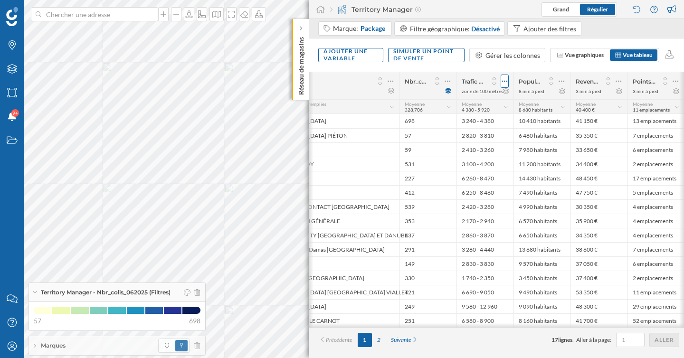
click at [506, 82] on icon at bounding box center [505, 81] width 6 height 10
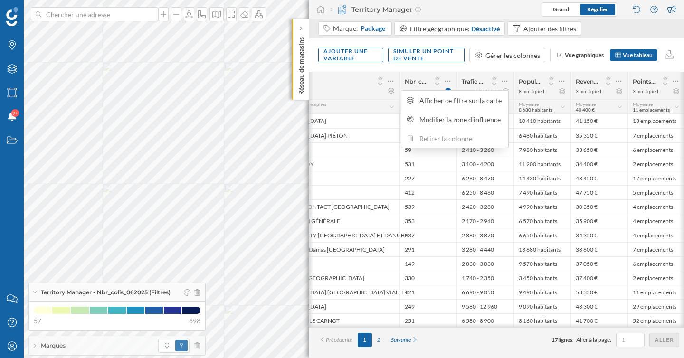
click at [482, 72] on div "Trafic piéton moyen dans la zone (2024): Toute la journée (Maximum) zone de 100…" at bounding box center [485, 85] width 57 height 27
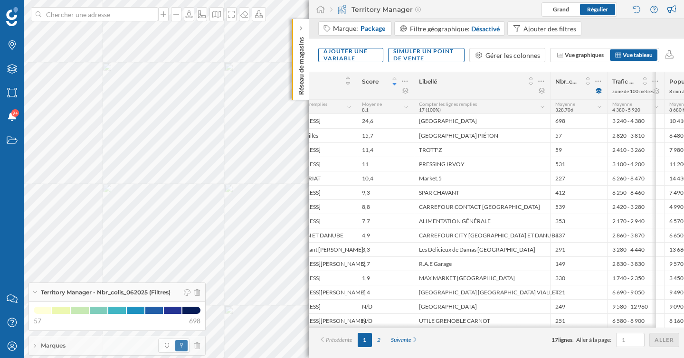
scroll to position [0, 38]
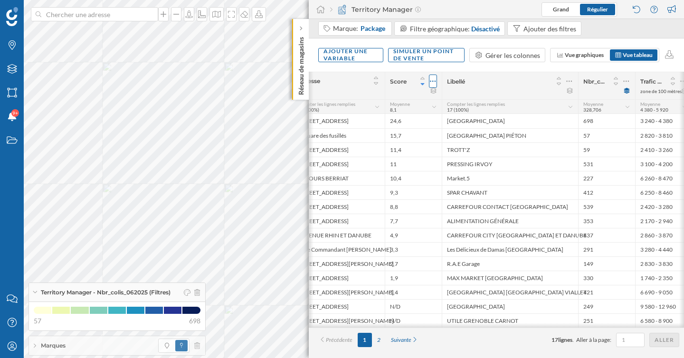
click at [434, 78] on icon at bounding box center [433, 81] width 6 height 10
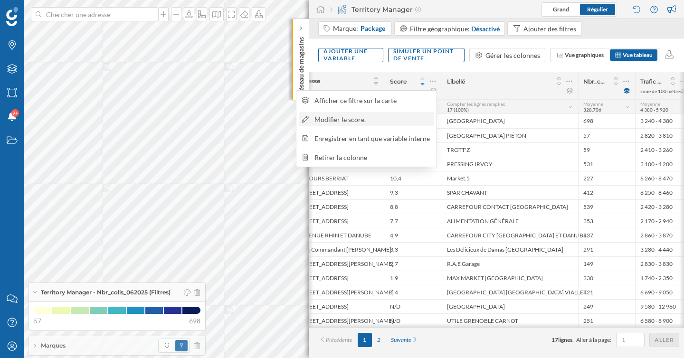
click at [411, 123] on div "Modifier le score." at bounding box center [373, 120] width 116 height 10
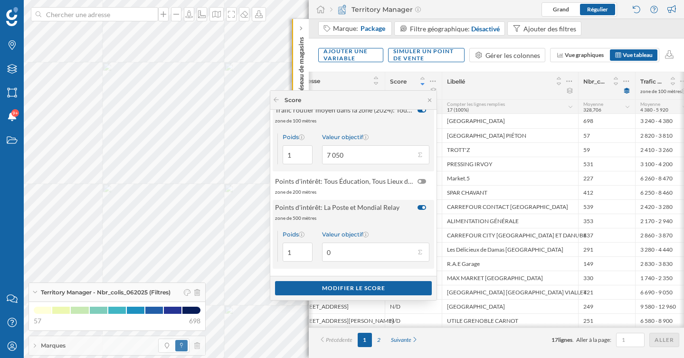
scroll to position [0, 0]
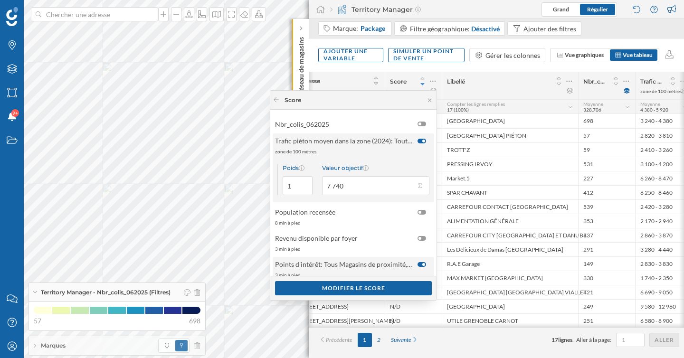
click at [428, 185] on div "Poids 1 Valeur objectif 7 740" at bounding box center [354, 179] width 162 height 45
click at [418, 185] on button "Valeur objectif 7 740" at bounding box center [420, 186] width 10 height 10
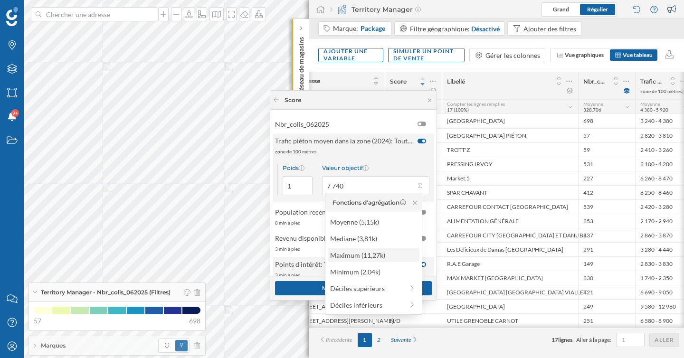
click at [384, 256] on div "Maximum (11,27k)" at bounding box center [373, 255] width 86 height 10
type input "11 270"
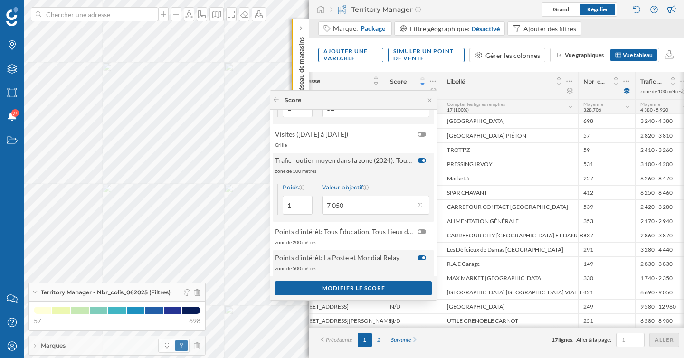
scroll to position [214, 0]
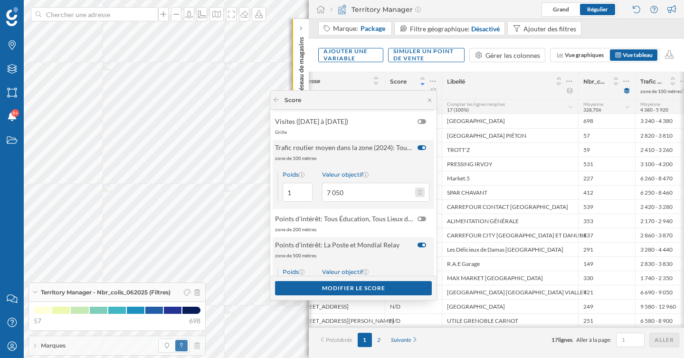
click at [419, 191] on button "Valeur objectif 7 050" at bounding box center [420, 193] width 10 height 10
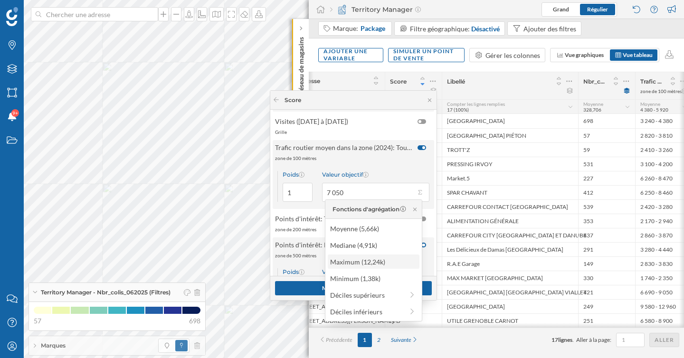
click at [380, 262] on div "Maximum (12,24k)" at bounding box center [373, 262] width 86 height 10
type input "12 240"
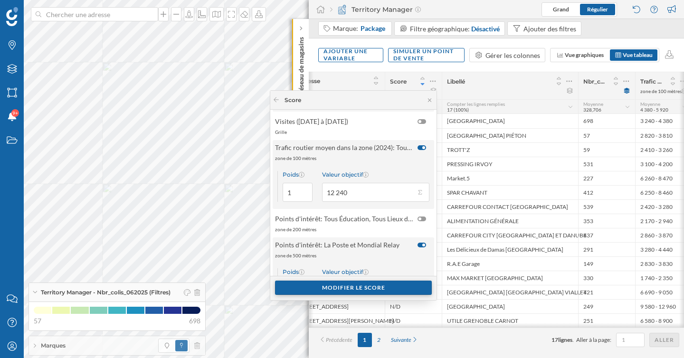
click at [378, 289] on div "Modifier le score" at bounding box center [353, 288] width 157 height 14
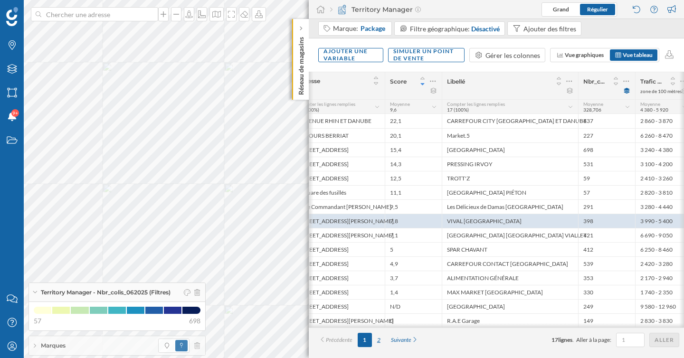
click at [382, 341] on div "2" at bounding box center [379, 340] width 14 height 14
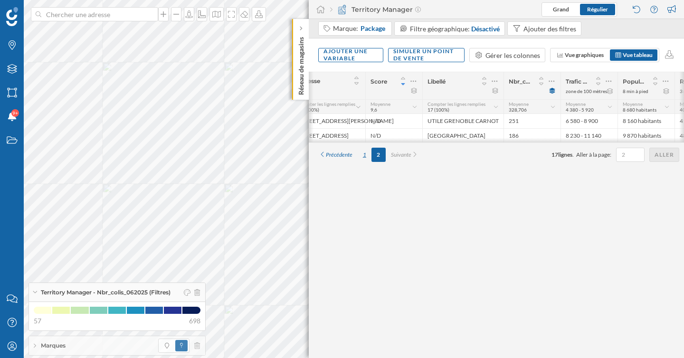
click at [365, 157] on div "1" at bounding box center [365, 155] width 14 height 14
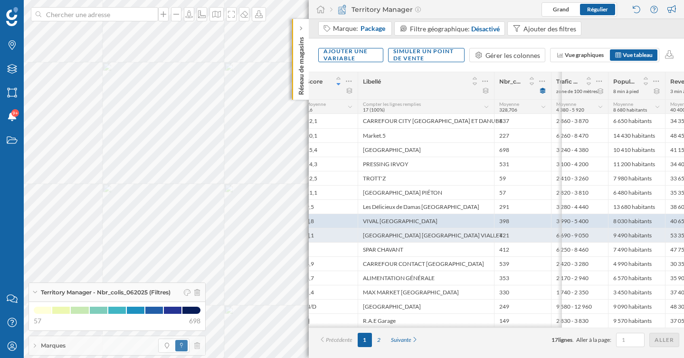
scroll to position [0, 0]
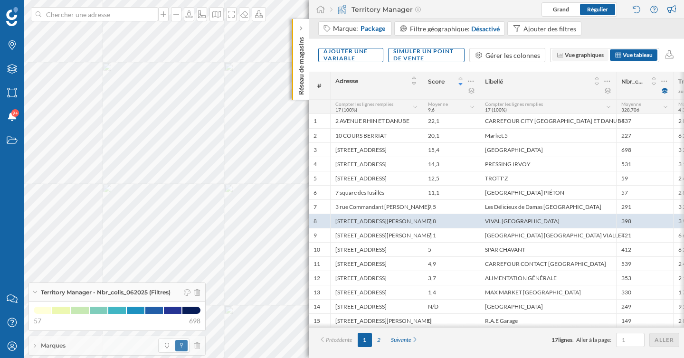
click at [564, 58] on span "Vue graphiques" at bounding box center [580, 55] width 47 height 9
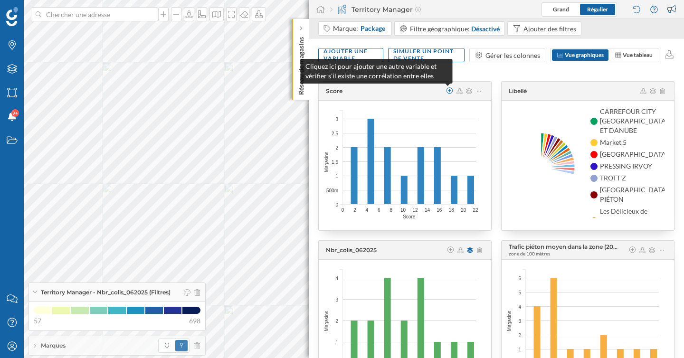
click at [449, 90] on icon at bounding box center [450, 90] width 9 height 7
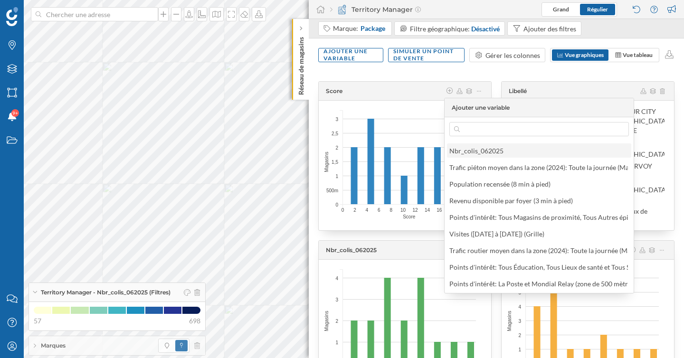
click at [479, 152] on div "Nbr_colis_062025" at bounding box center [476, 151] width 54 height 8
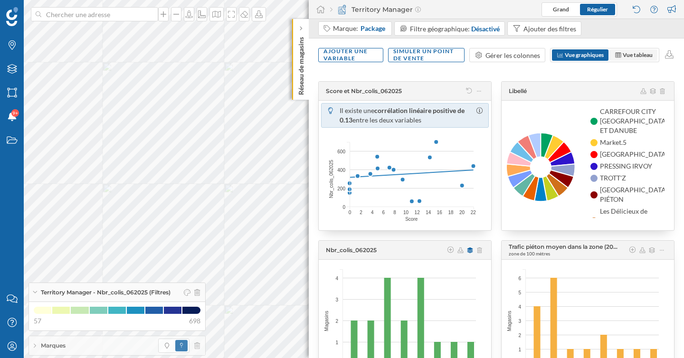
click at [624, 57] on span "Vue tableau" at bounding box center [638, 54] width 30 height 7
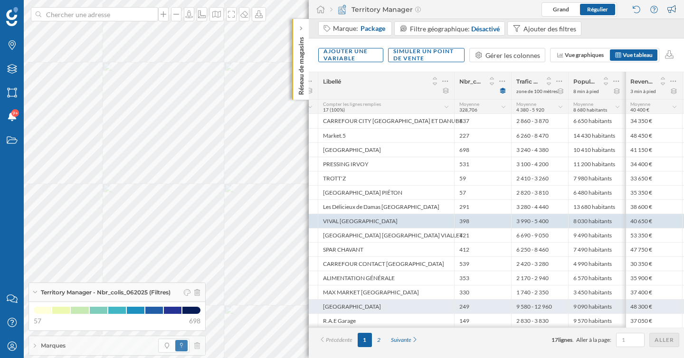
scroll to position [0, 56]
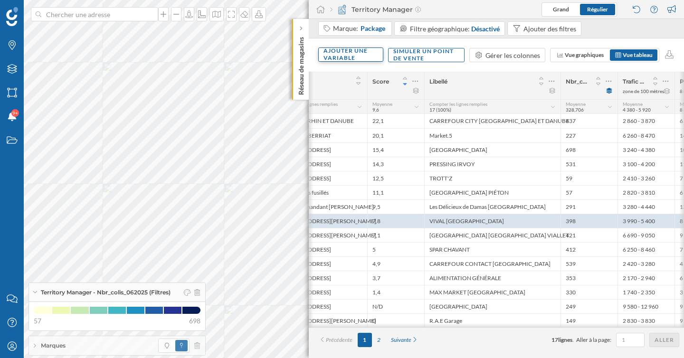
click at [366, 60] on div "Ajouter une variable" at bounding box center [350, 55] width 65 height 14
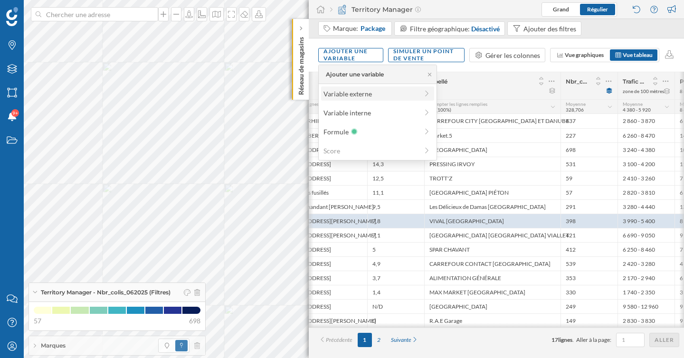
click at [370, 99] on div "Variable externe" at bounding box center [377, 93] width 113 height 14
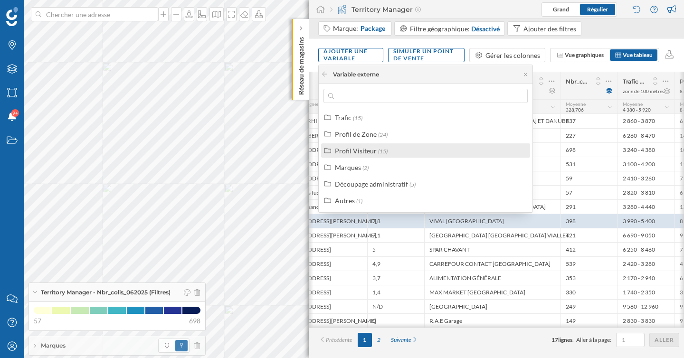
click at [382, 149] on span "(15)" at bounding box center [383, 151] width 10 height 7
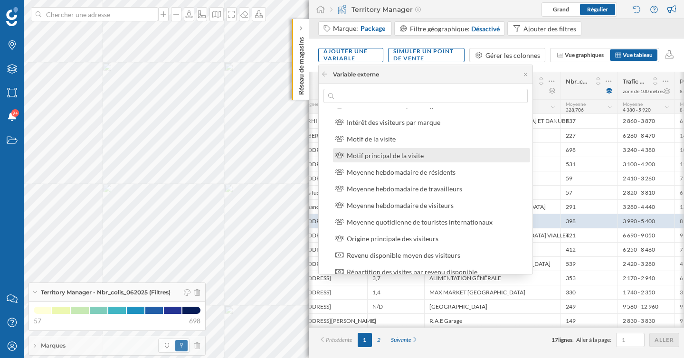
scroll to position [82, 0]
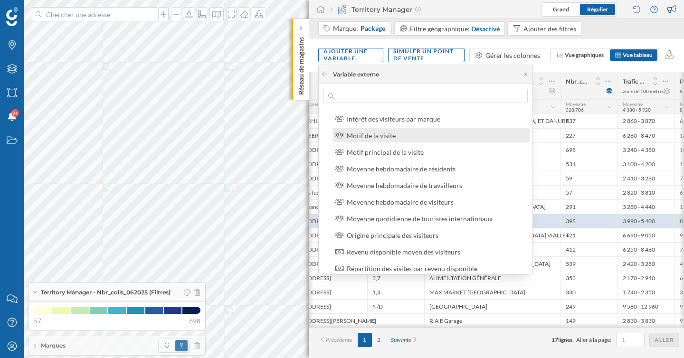
click at [406, 134] on div "Motif de la visite" at bounding box center [436, 136] width 178 height 10
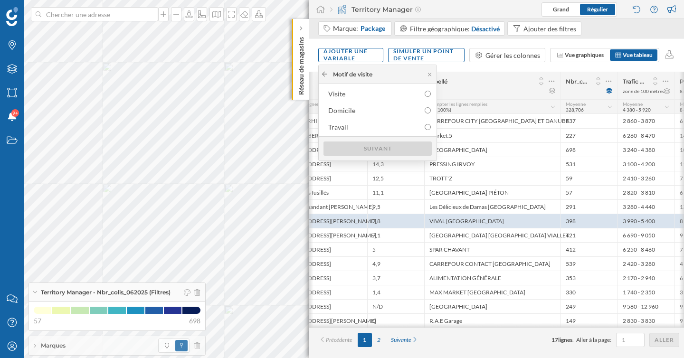
click at [326, 73] on icon at bounding box center [324, 74] width 7 height 6
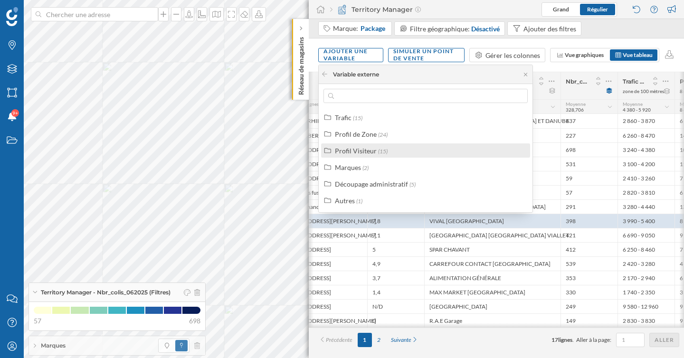
click at [395, 150] on div "Profil Visiteur (15)" at bounding box center [430, 151] width 190 height 10
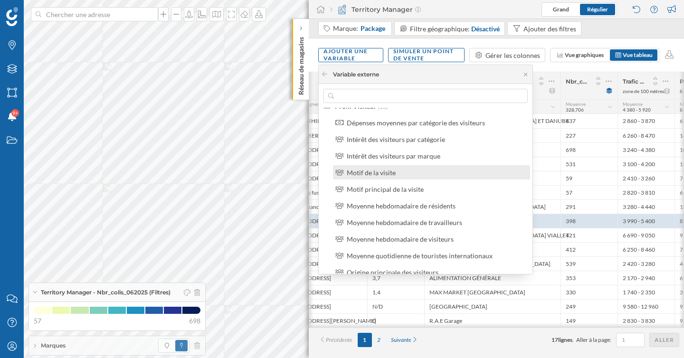
scroll to position [46, 0]
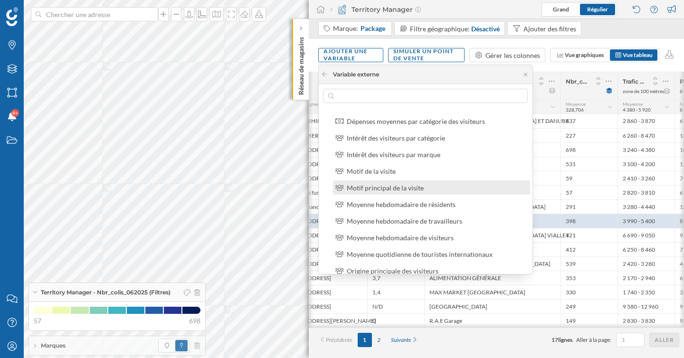
click at [438, 193] on div "Motif principal de la visite" at bounding box center [431, 188] width 197 height 14
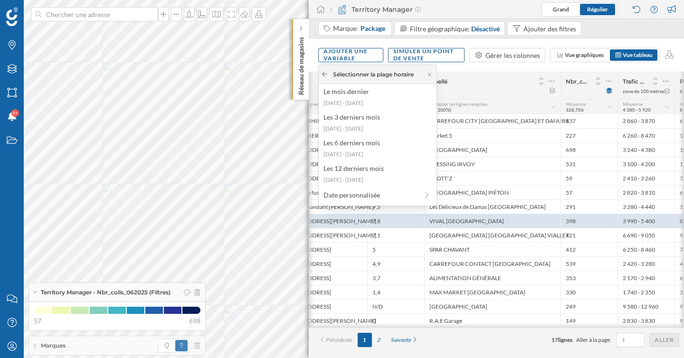
click at [325, 75] on icon at bounding box center [324, 74] width 7 height 6
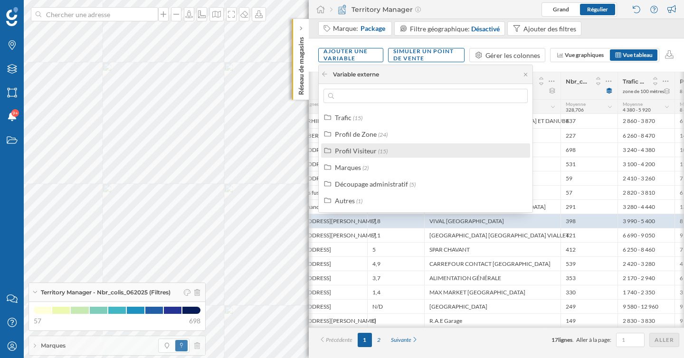
click at [391, 151] on div "Profil Visiteur (15)" at bounding box center [430, 151] width 190 height 10
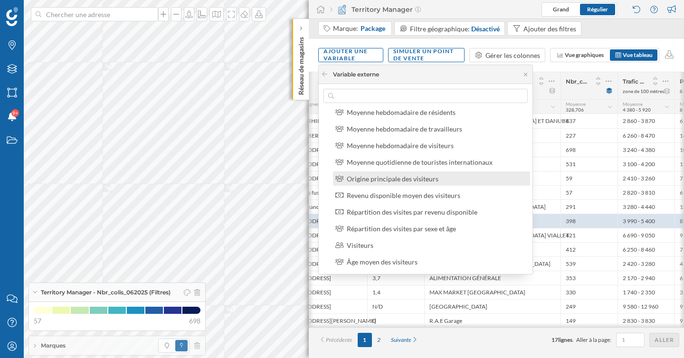
scroll to position [125, 0]
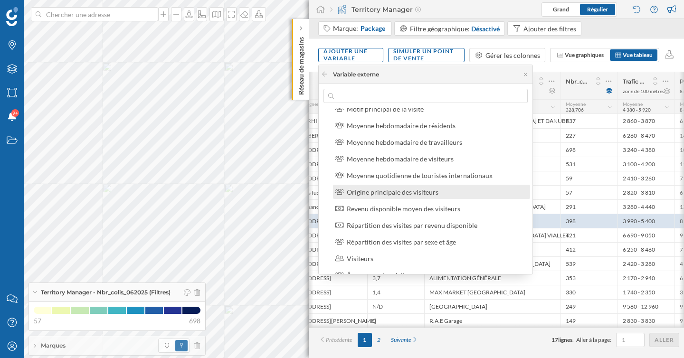
click at [413, 192] on div "Origine principale des visiteurs" at bounding box center [393, 192] width 92 height 8
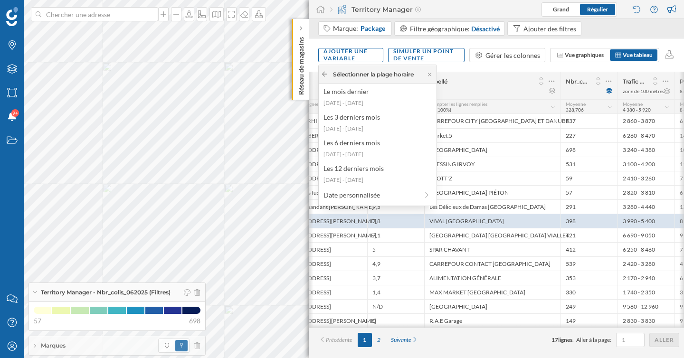
click at [325, 76] on icon at bounding box center [324, 74] width 7 height 6
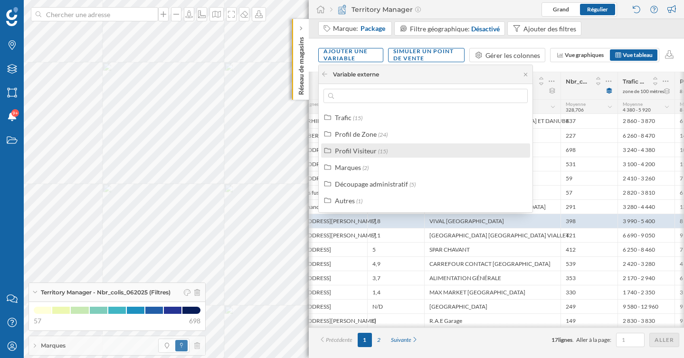
click at [381, 148] on span "(15)" at bounding box center [383, 151] width 10 height 7
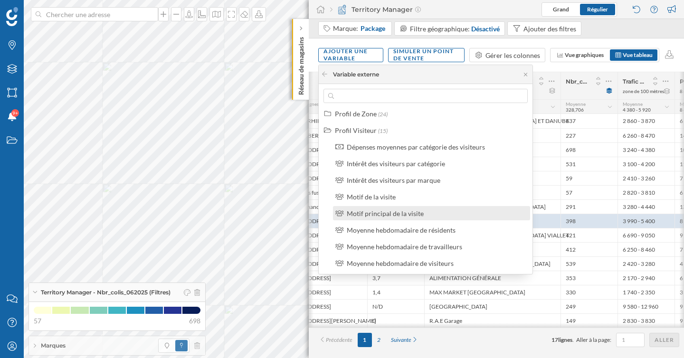
scroll to position [22, 0]
click at [427, 186] on div "Dépenses moyennes par catégorie des visiteurs Intérêt des visiteurs par catégor…" at bounding box center [431, 261] width 203 height 247
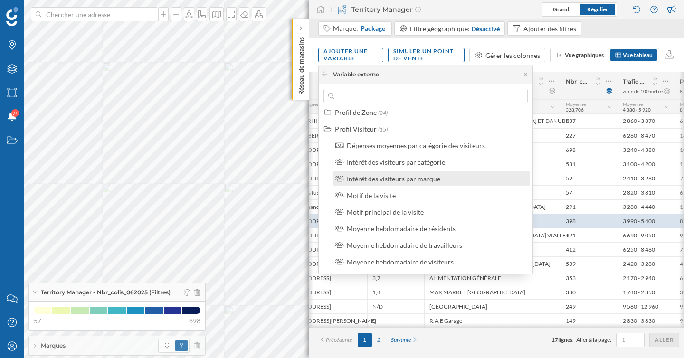
click at [427, 181] on div "Intérêt des visiteurs par marque" at bounding box center [394, 179] width 94 height 8
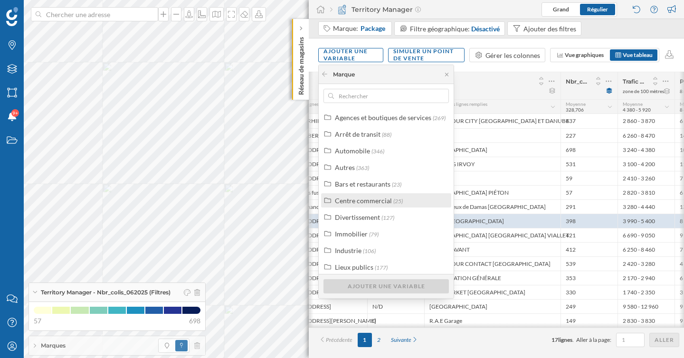
scroll to position [24, 0]
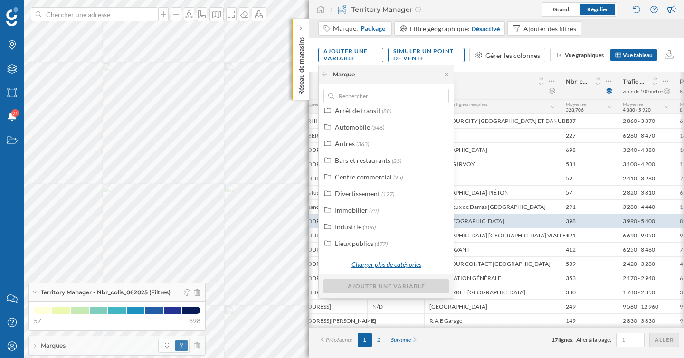
click at [388, 265] on div "Charger plus de catégories" at bounding box center [386, 265] width 82 height 14
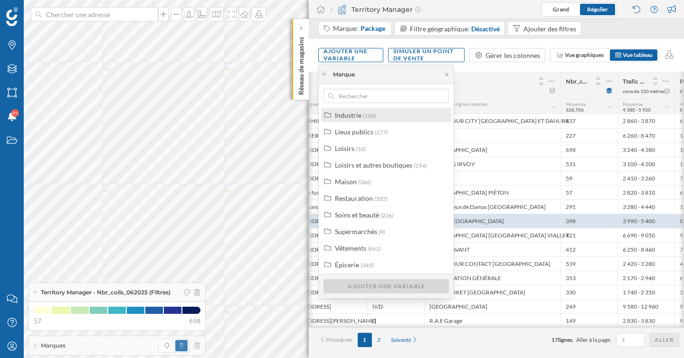
scroll to position [138, 0]
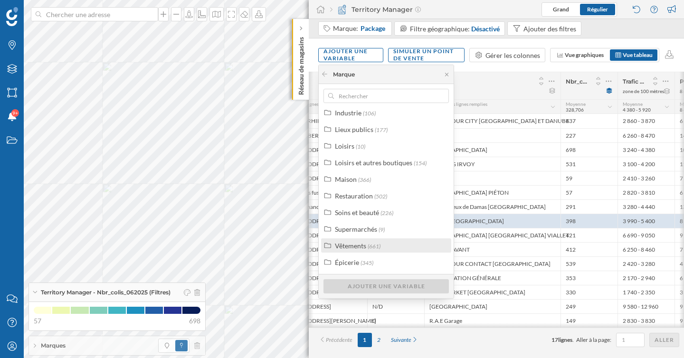
click at [357, 247] on div "Vêtements" at bounding box center [350, 246] width 31 height 8
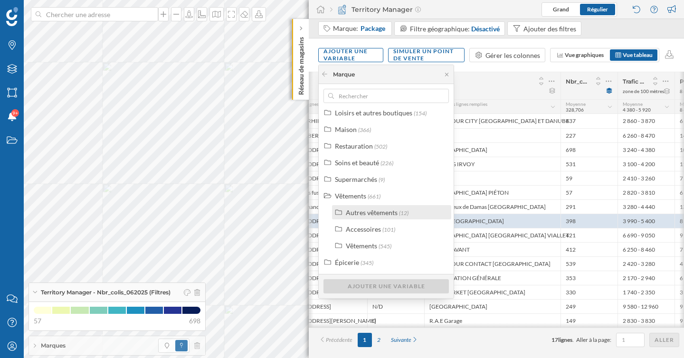
click at [363, 211] on div "Autres vêtements" at bounding box center [372, 213] width 52 height 8
click at [364, 209] on div "Autres vêtements" at bounding box center [372, 213] width 52 height 8
click at [366, 249] on div "Vêtements" at bounding box center [361, 246] width 31 height 8
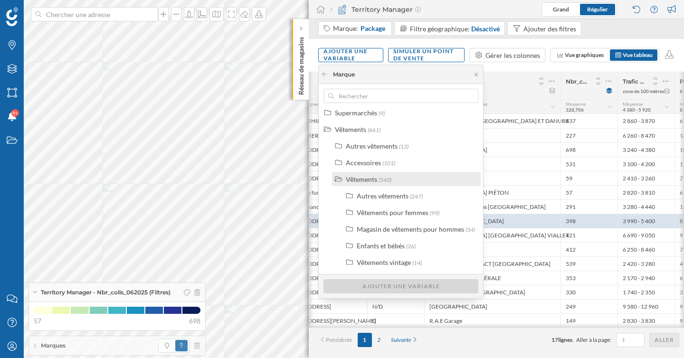
scroll to position [298, 0]
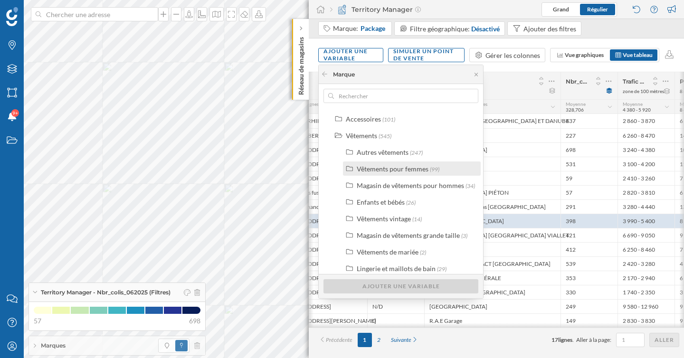
click at [370, 171] on div "Vêtements pour femmes" at bounding box center [393, 169] width 72 height 8
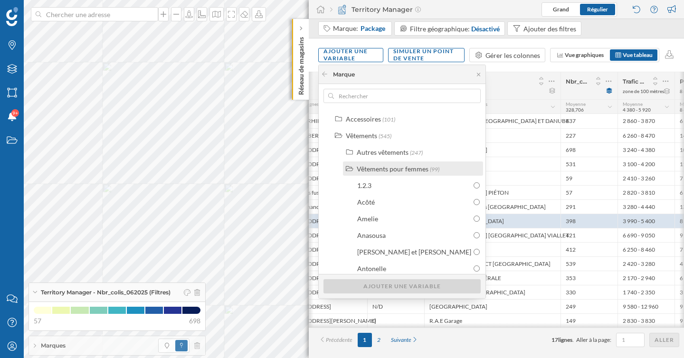
click at [371, 171] on div "Vêtements pour femmes" at bounding box center [393, 169] width 72 height 8
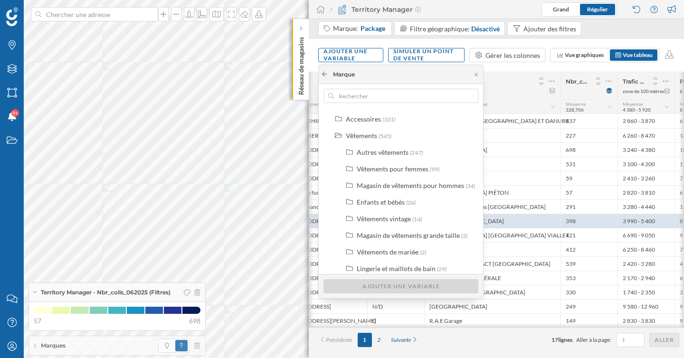
click at [326, 77] on div at bounding box center [324, 74] width 7 height 9
click at [325, 76] on icon at bounding box center [324, 74] width 7 height 6
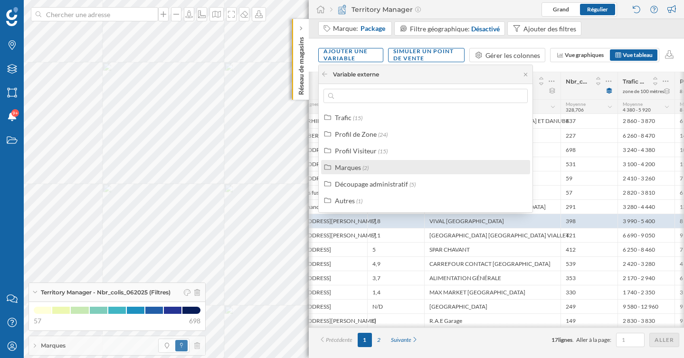
click at [361, 170] on label "Marques (2)" at bounding box center [352, 167] width 34 height 10
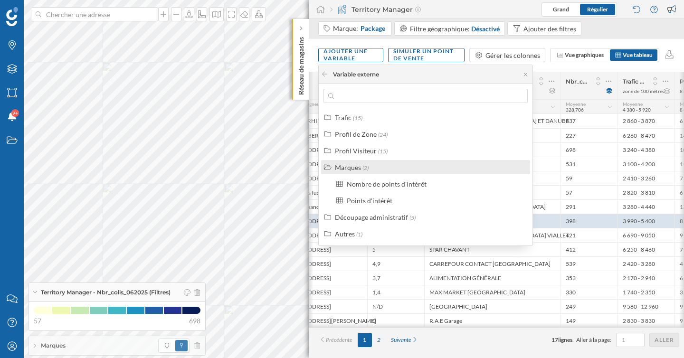
click at [349, 160] on div "Marques (2)" at bounding box center [425, 167] width 209 height 14
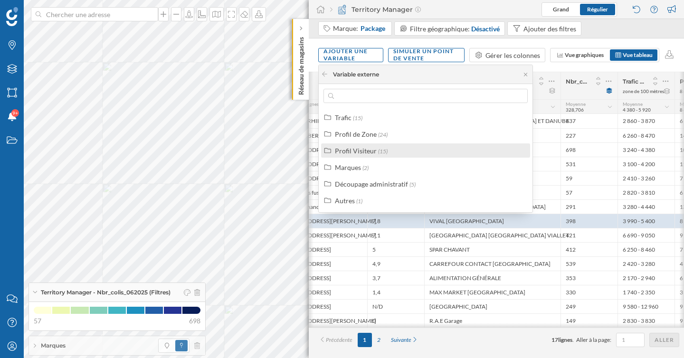
click at [355, 150] on div "Profil Visiteur" at bounding box center [356, 151] width 42 height 8
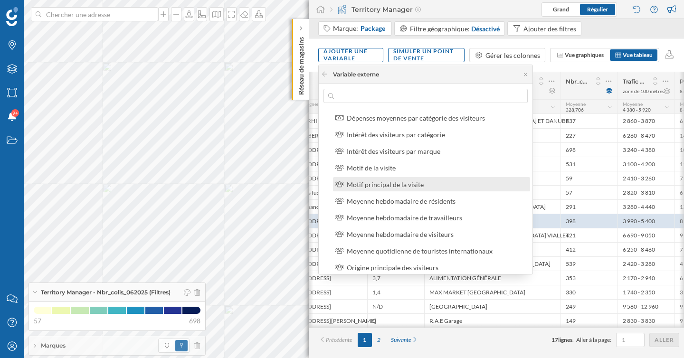
scroll to position [46, 0]
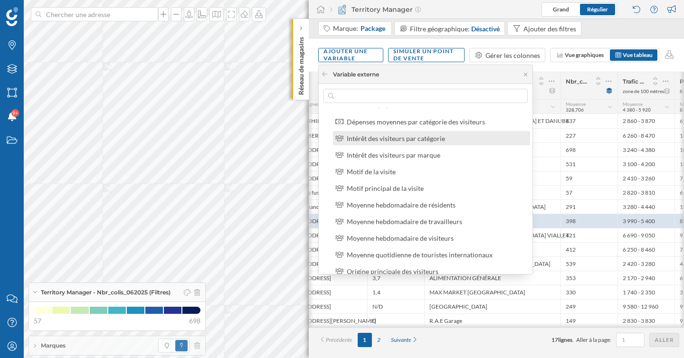
click at [382, 140] on div "Intérêt des visiteurs par catégorie" at bounding box center [396, 138] width 98 height 8
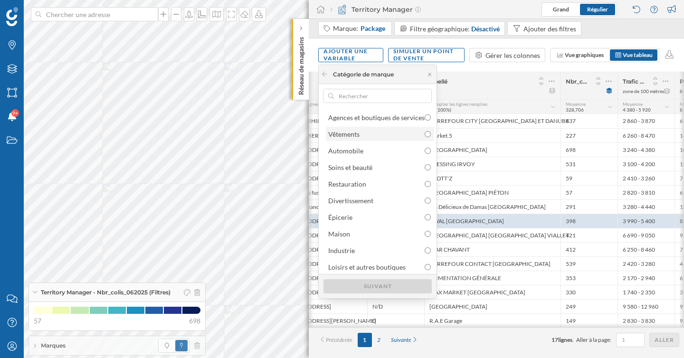
click at [390, 130] on div "Vêtements" at bounding box center [379, 134] width 103 height 10
radio input "true"
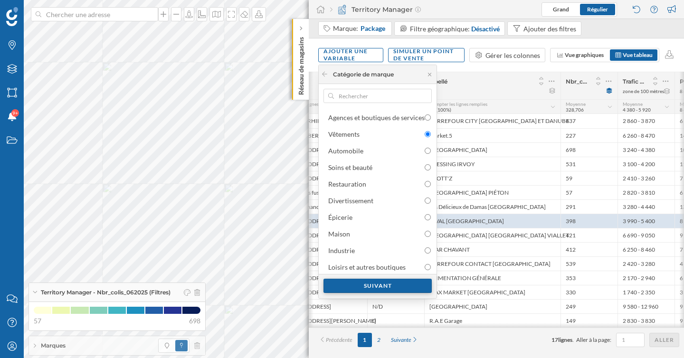
click at [400, 286] on div "Suivant" at bounding box center [378, 286] width 108 height 14
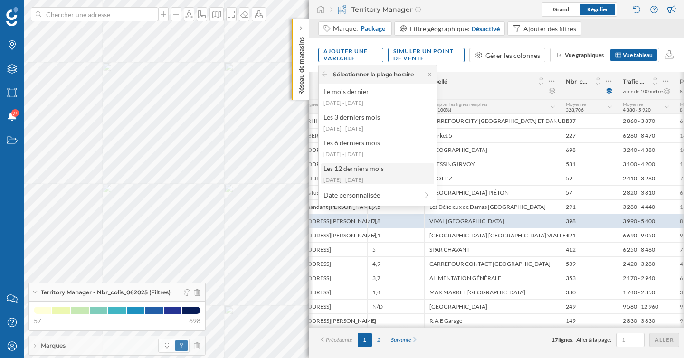
click at [390, 174] on div "Les 12 derniers mois [DATE] - [DATE]" at bounding box center [377, 173] width 113 height 21
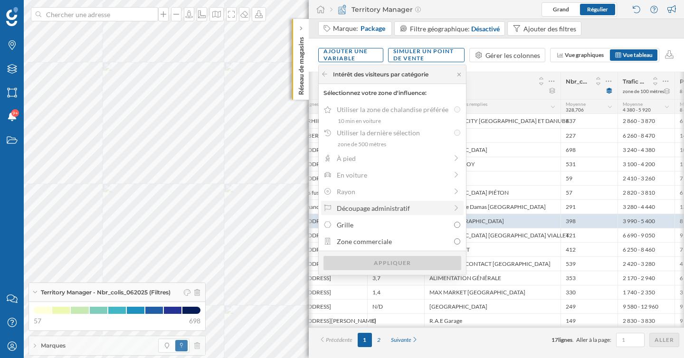
click at [454, 210] on icon at bounding box center [456, 208] width 9 height 7
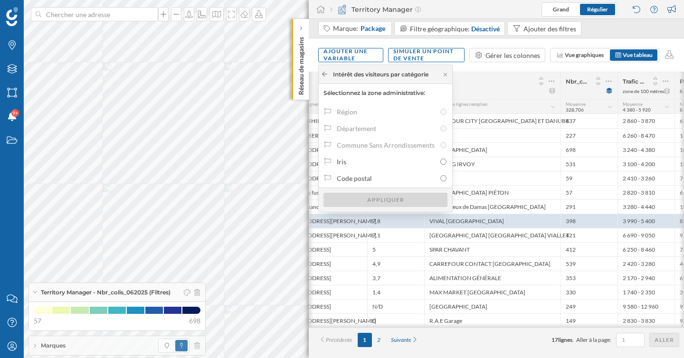
click at [326, 76] on icon at bounding box center [324, 74] width 7 height 6
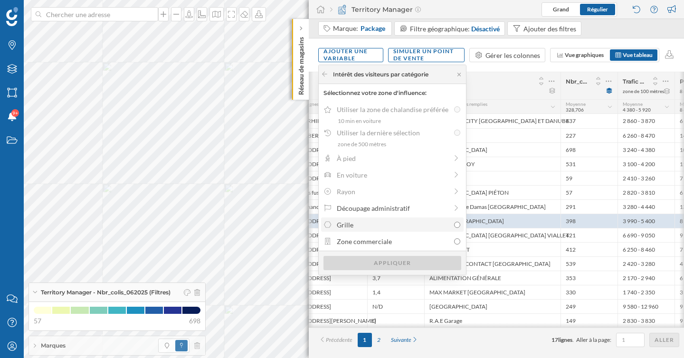
click at [443, 222] on div "Grille" at bounding box center [393, 225] width 113 height 10
click at [454, 222] on input "Grille" at bounding box center [457, 225] width 6 height 6
radio input "true"
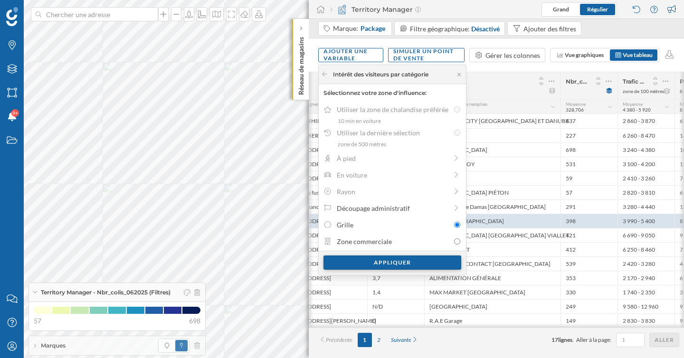
click at [441, 263] on div "Appliquer" at bounding box center [393, 263] width 138 height 14
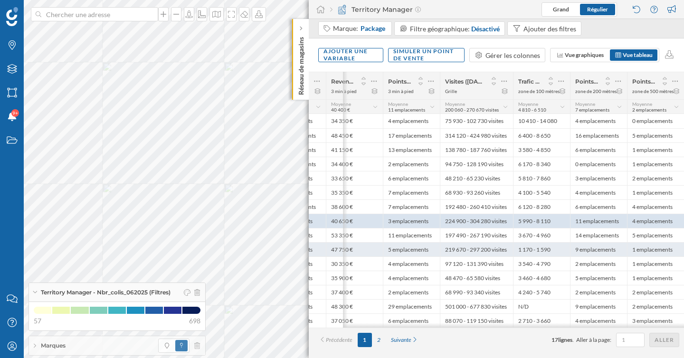
scroll to position [0, 518]
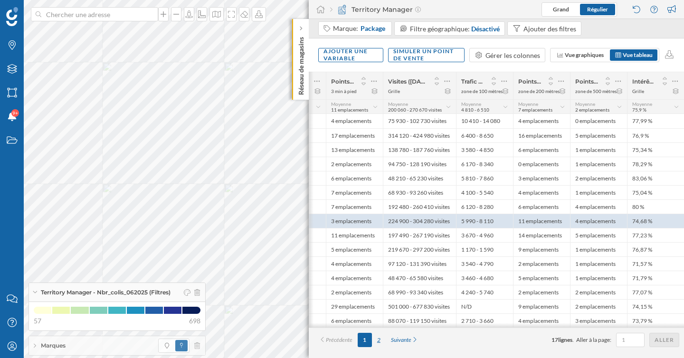
click at [379, 342] on div "2" at bounding box center [379, 340] width 14 height 14
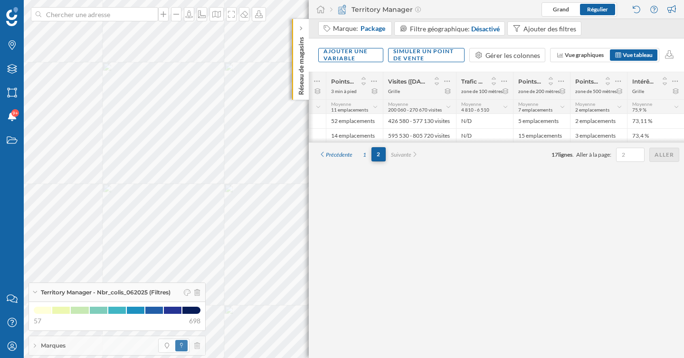
scroll to position [0, 444]
click at [365, 160] on div "1" at bounding box center [365, 155] width 14 height 14
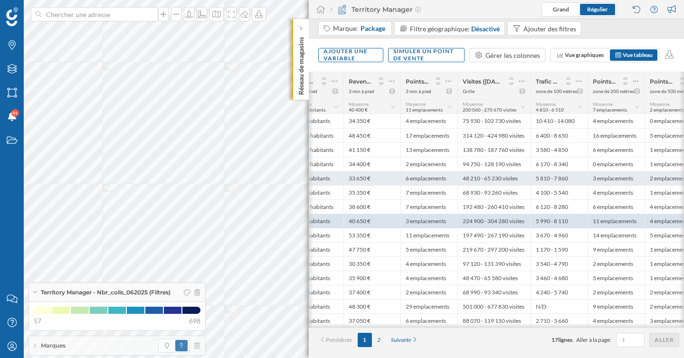
scroll to position [0, 518]
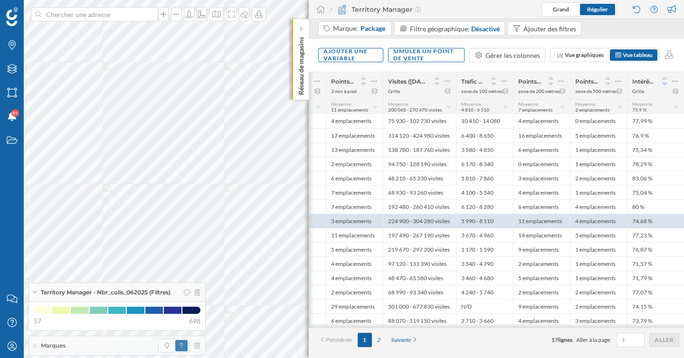
click at [665, 84] on icon at bounding box center [665, 84] width 9 height 7
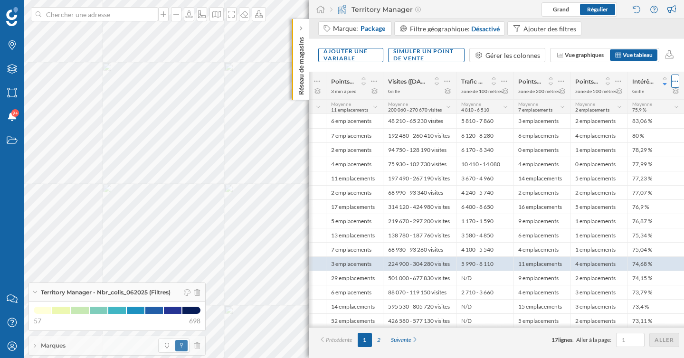
click at [677, 81] on icon at bounding box center [676, 81] width 6 height 1
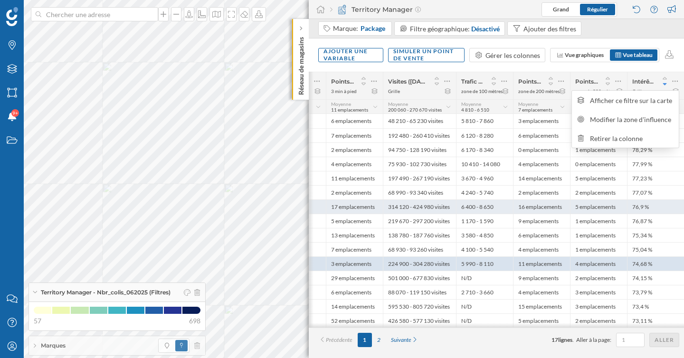
click at [655, 202] on div "76,9 %" at bounding box center [655, 207] width 57 height 14
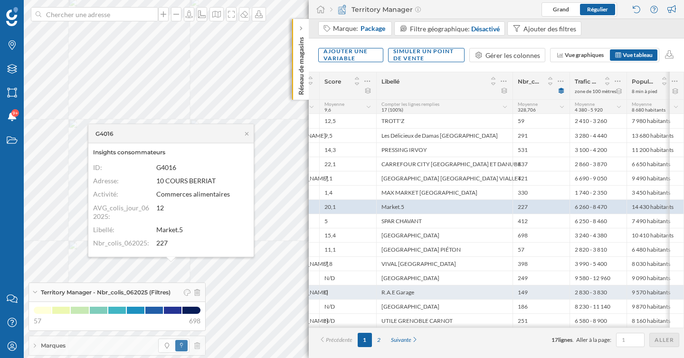
scroll to position [0, 121]
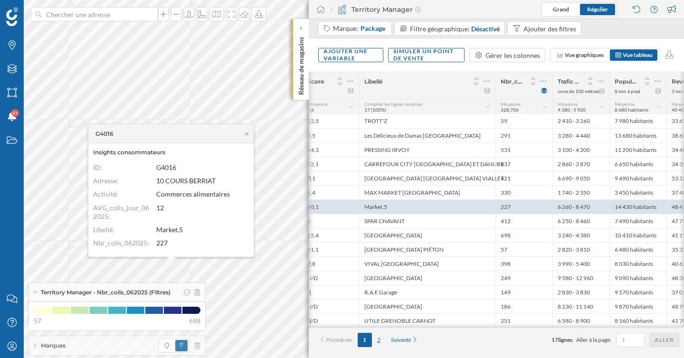
click at [381, 341] on div "2" at bounding box center [379, 340] width 14 height 14
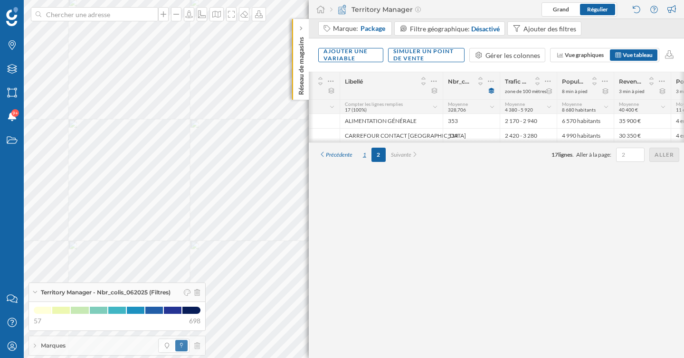
click at [363, 156] on div "1" at bounding box center [365, 155] width 14 height 14
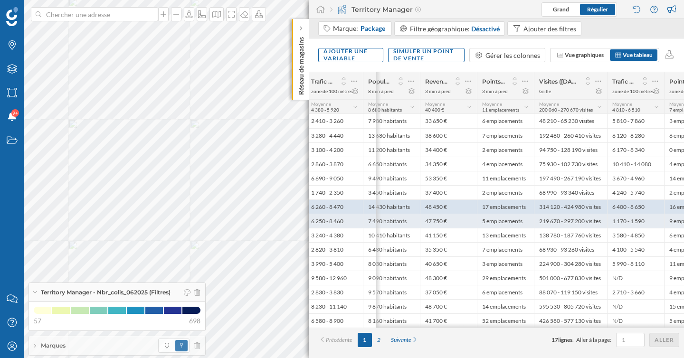
scroll to position [0, 518]
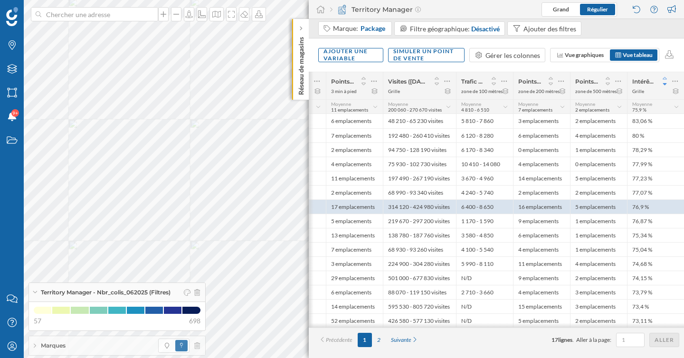
click at [665, 78] on icon at bounding box center [665, 78] width 9 height 7
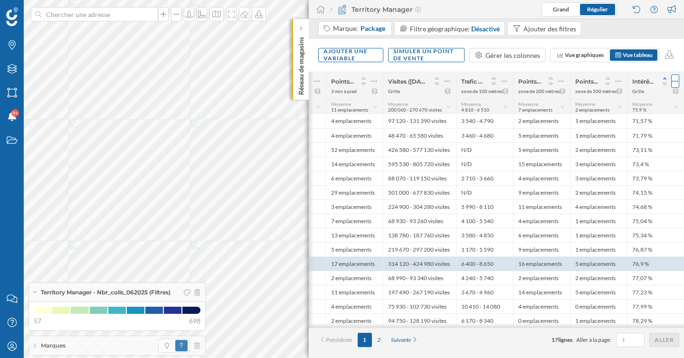
click at [676, 79] on icon at bounding box center [675, 81] width 6 height 10
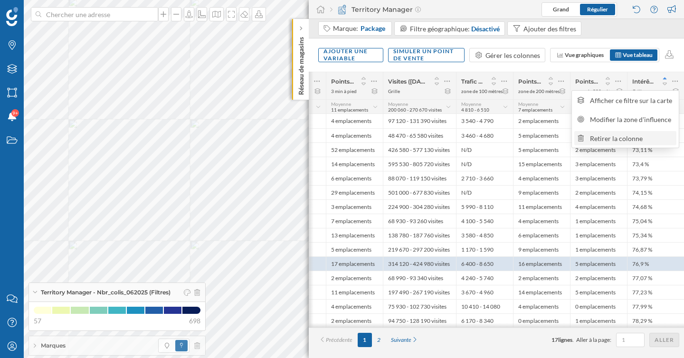
click at [636, 138] on div "Retirer la colonne" at bounding box center [632, 139] width 84 height 10
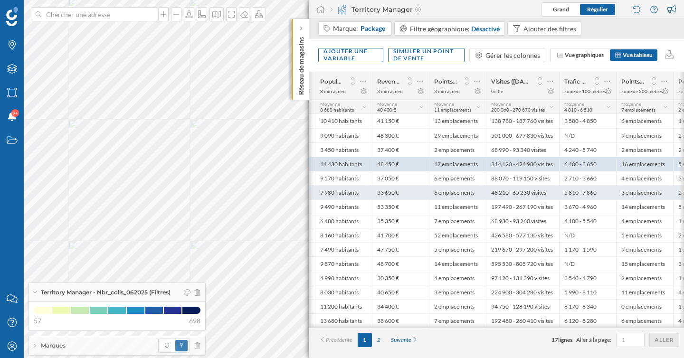
scroll to position [0, 451]
